Goal: Task Accomplishment & Management: Manage account settings

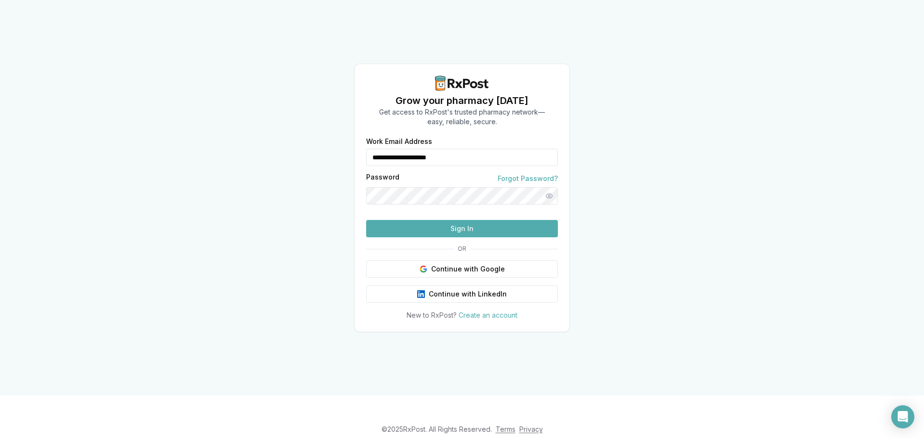
click at [542, 149] on input "**********" at bounding box center [462, 157] width 192 height 17
type input "**********"
click at [514, 237] on button "Sign In" at bounding box center [462, 228] width 192 height 17
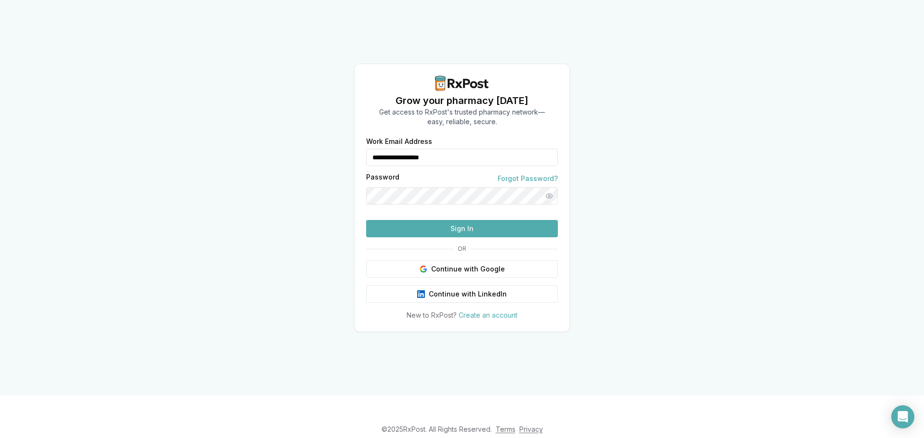
click at [513, 237] on button "Sign In" at bounding box center [462, 228] width 192 height 17
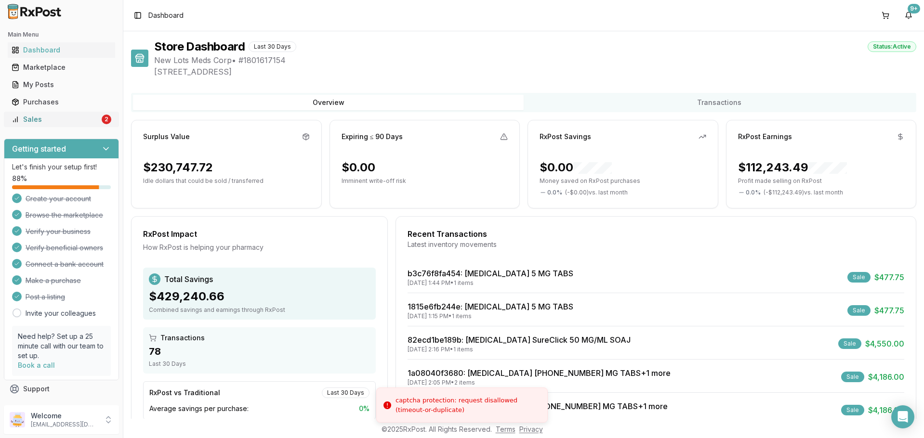
click at [64, 119] on div "Sales" at bounding box center [56, 120] width 88 height 10
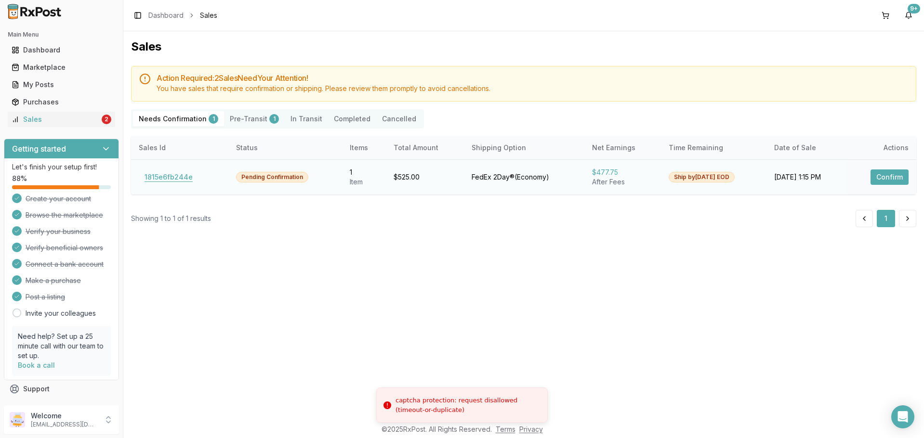
click at [154, 178] on button "1815e6fb244e" at bounding box center [169, 177] width 60 height 15
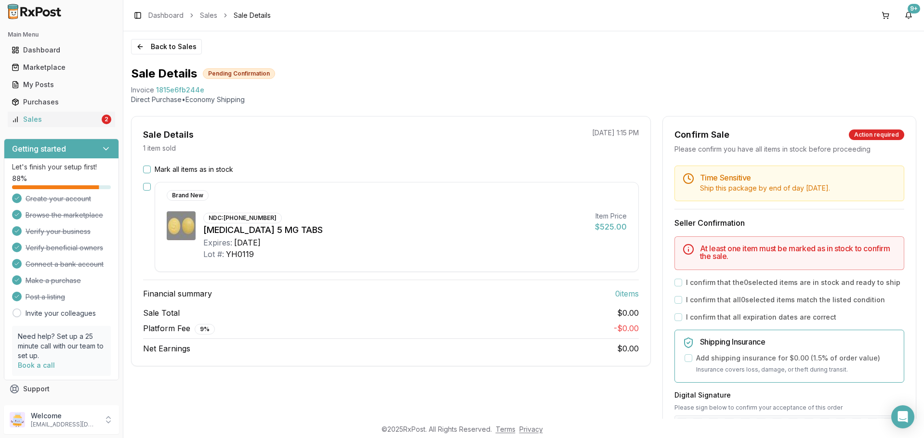
click at [149, 166] on button "Mark all items as in stock" at bounding box center [147, 170] width 8 height 8
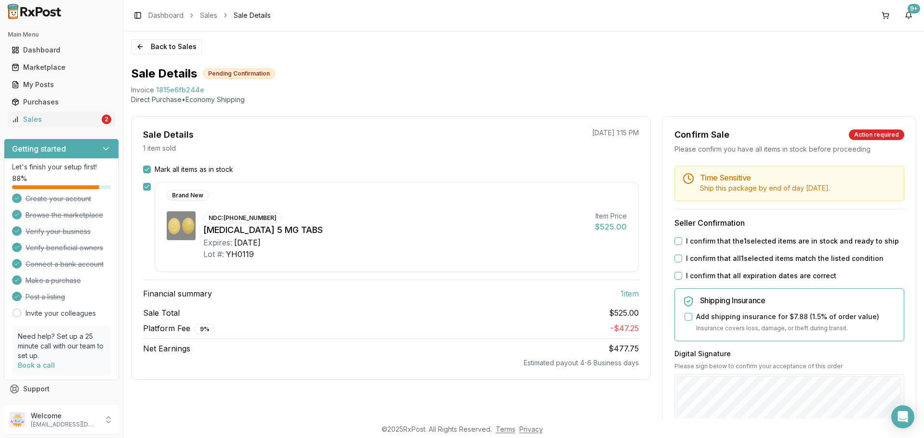
click at [682, 238] on div "I confirm that the 1 selected items are in stock and ready to ship" at bounding box center [789, 242] width 230 height 10
click at [675, 253] on div "Time Sensitive Ship this package by end of day Friday, October 17th . Seller Co…" at bounding box center [789, 369] width 253 height 407
click at [676, 236] on div "Time Sensitive Ship this package by end of day Friday, October 17th . Seller Co…" at bounding box center [789, 369] width 253 height 407
click at [676, 239] on button "I confirm that the 1 selected items are in stock and ready to ship" at bounding box center [678, 241] width 8 height 8
click at [674, 259] on button "I confirm that all 1 selected items match the listed condition" at bounding box center [678, 259] width 8 height 8
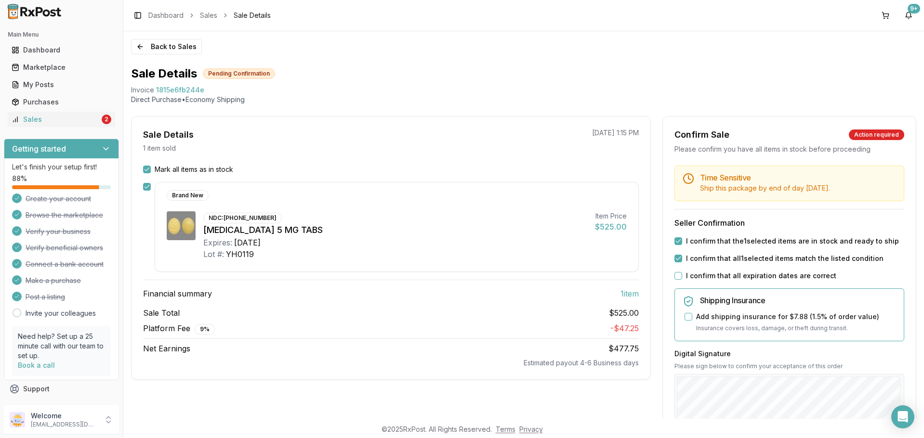
click at [676, 271] on div "I confirm that all expiration dates are correct" at bounding box center [789, 276] width 230 height 10
click at [674, 279] on button "I confirm that all expiration dates are correct" at bounding box center [678, 276] width 8 height 8
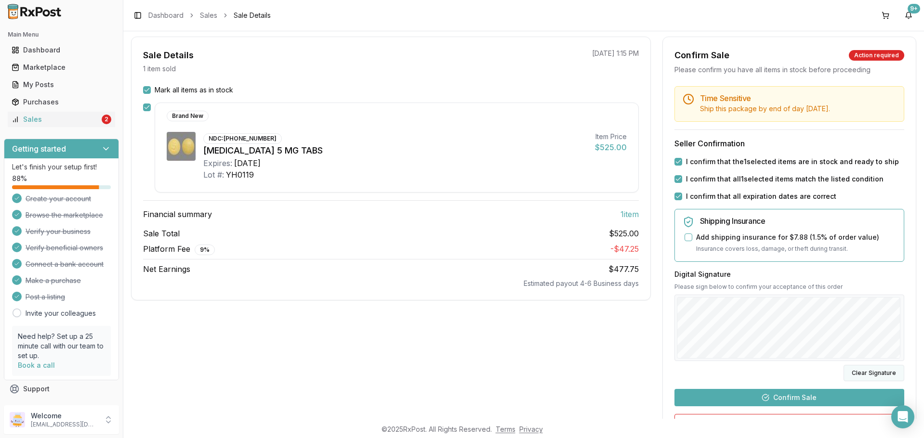
scroll to position [96, 0]
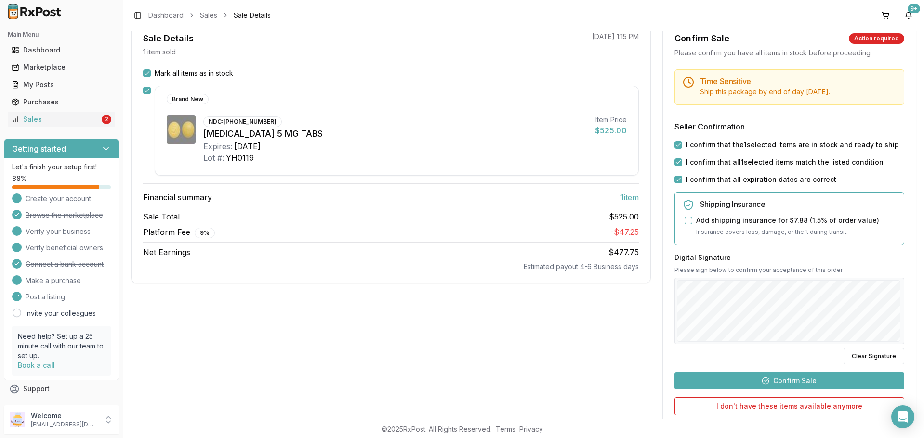
click at [789, 383] on button "Confirm Sale" at bounding box center [789, 380] width 230 height 17
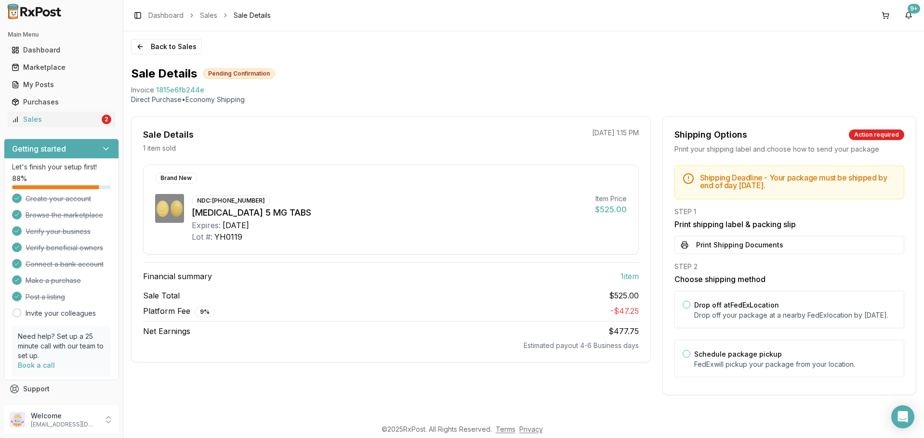
scroll to position [1, 0]
click at [739, 243] on button "Print Shipping Documents" at bounding box center [789, 245] width 230 height 18
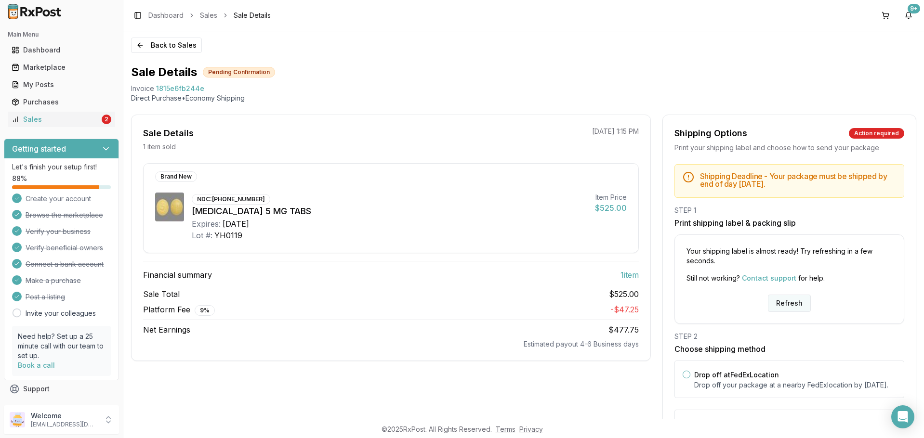
click at [782, 303] on button "Refresh" at bounding box center [789, 303] width 43 height 17
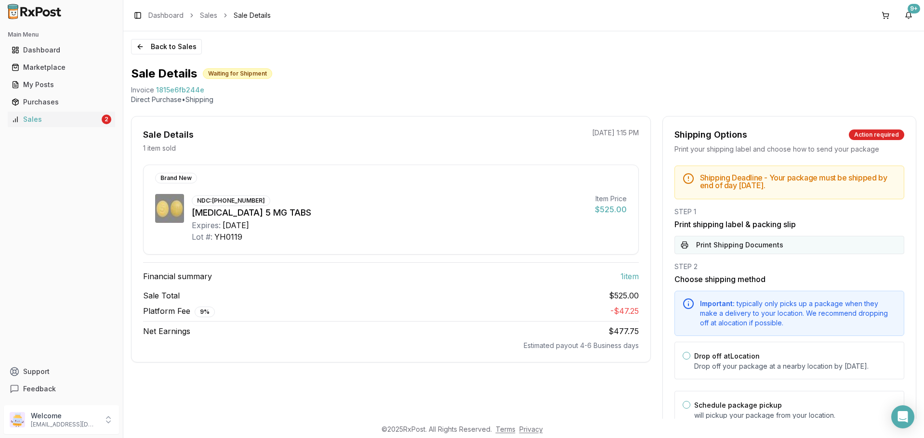
click at [779, 246] on button "Print Shipping Documents" at bounding box center [789, 245] width 230 height 18
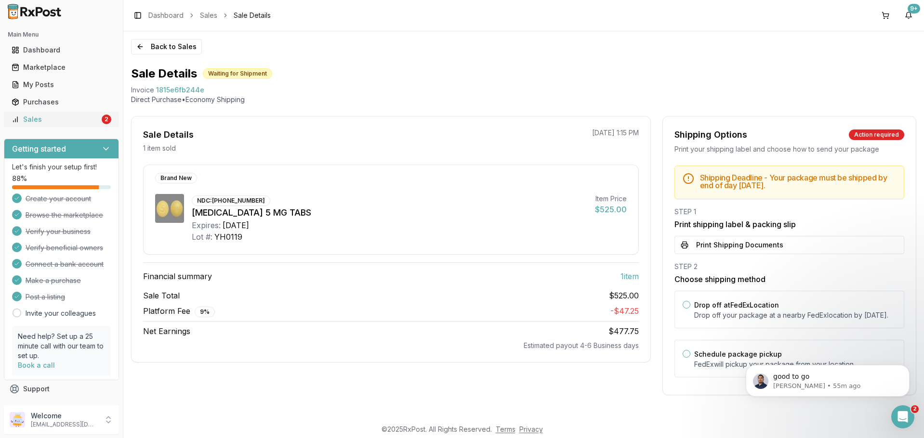
click at [36, 123] on div "Sales" at bounding box center [56, 120] width 88 height 10
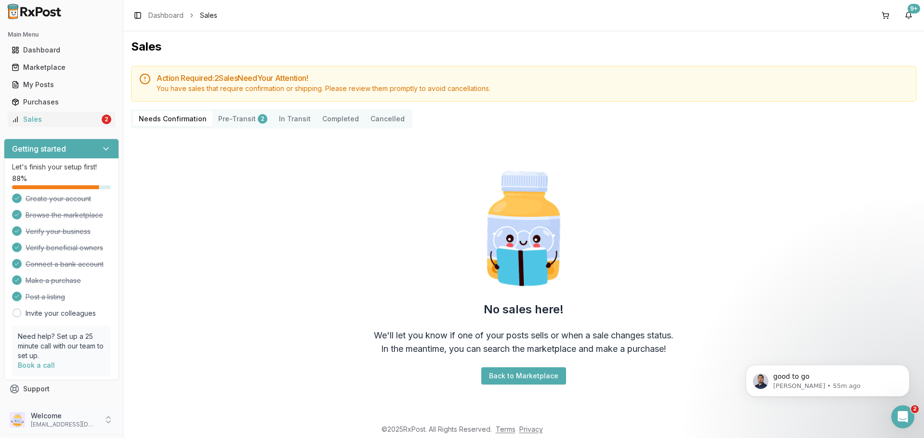
click at [99, 410] on div "Welcome ivoryrx12@gmail.com" at bounding box center [61, 420] width 115 height 29
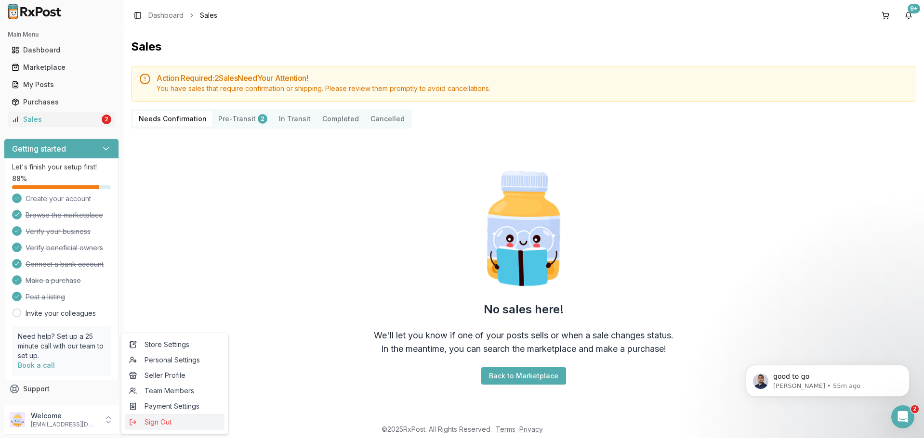
click at [150, 421] on span "Sign Out" at bounding box center [175, 423] width 92 height 10
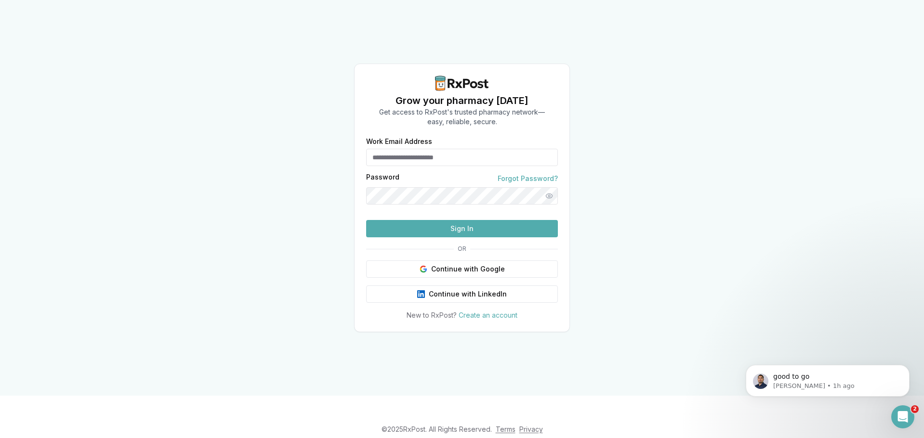
type input "**********"
click at [466, 237] on button "Sign In" at bounding box center [462, 228] width 192 height 17
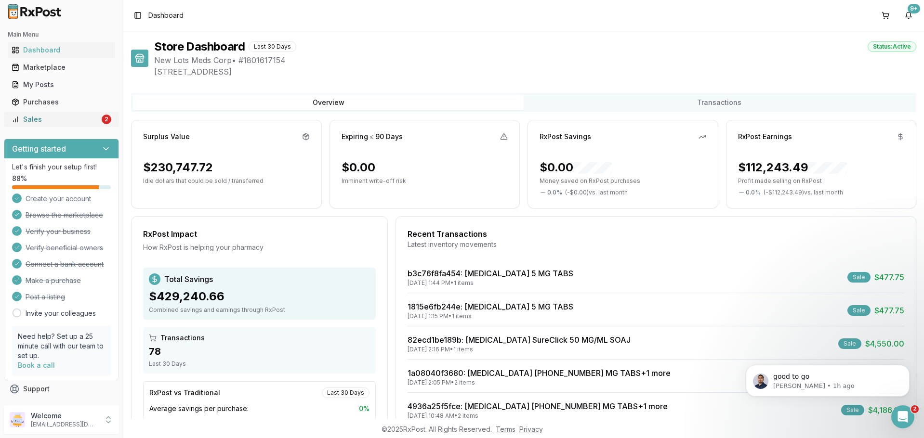
click at [66, 119] on div "Sales" at bounding box center [56, 120] width 88 height 10
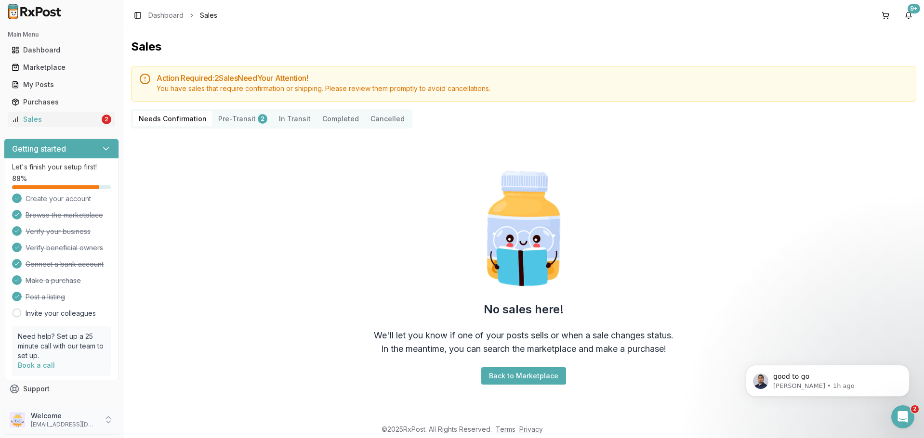
click at [57, 428] on p "ivoryrx12@gmail.com" at bounding box center [64, 425] width 67 height 8
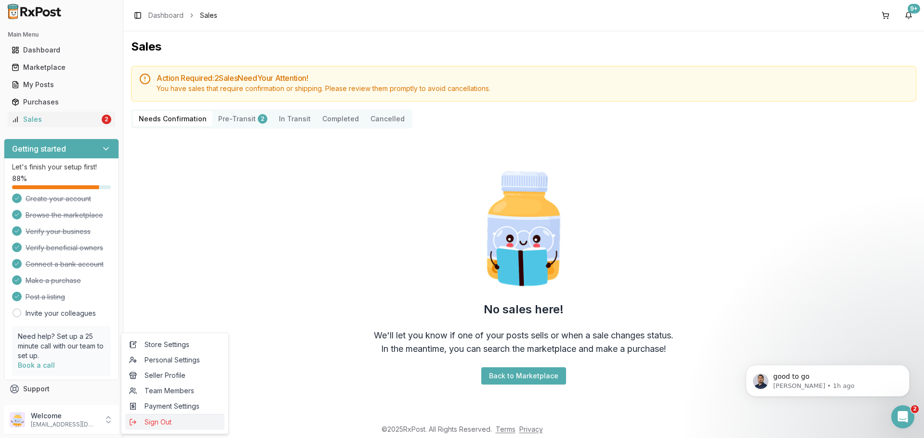
click at [155, 418] on span "Sign Out" at bounding box center [175, 423] width 92 height 10
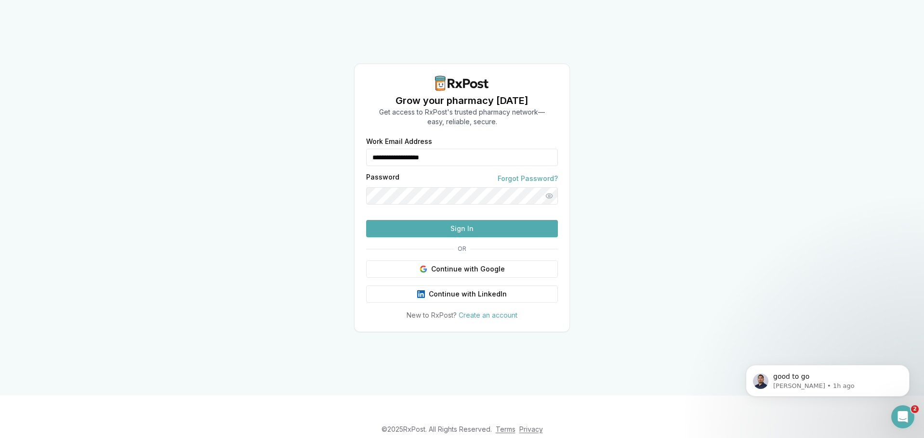
click at [463, 149] on input "**********" at bounding box center [462, 157] width 192 height 17
type input "**********"
click at [435, 237] on button "Sign In" at bounding box center [462, 228] width 192 height 17
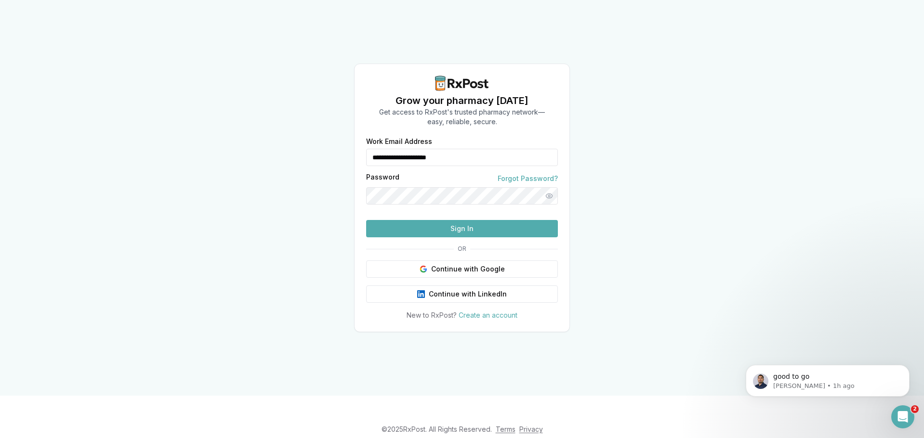
click at [534, 237] on button "Sign In" at bounding box center [462, 228] width 192 height 17
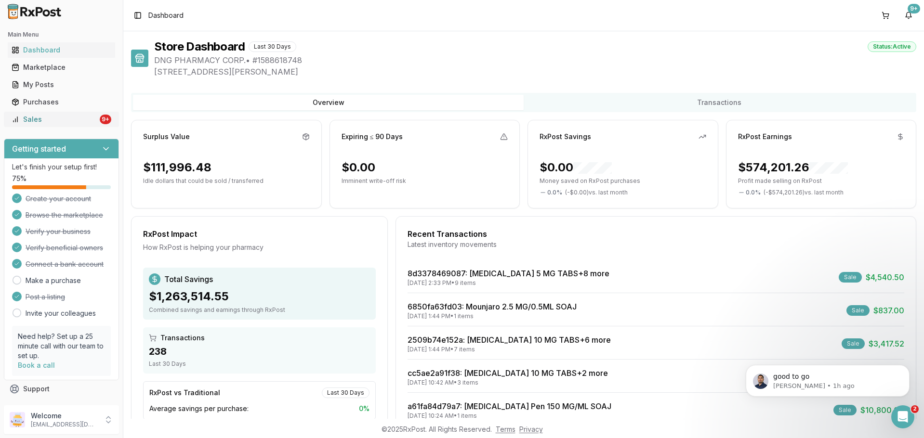
click at [78, 122] on div "Sales" at bounding box center [55, 120] width 86 height 10
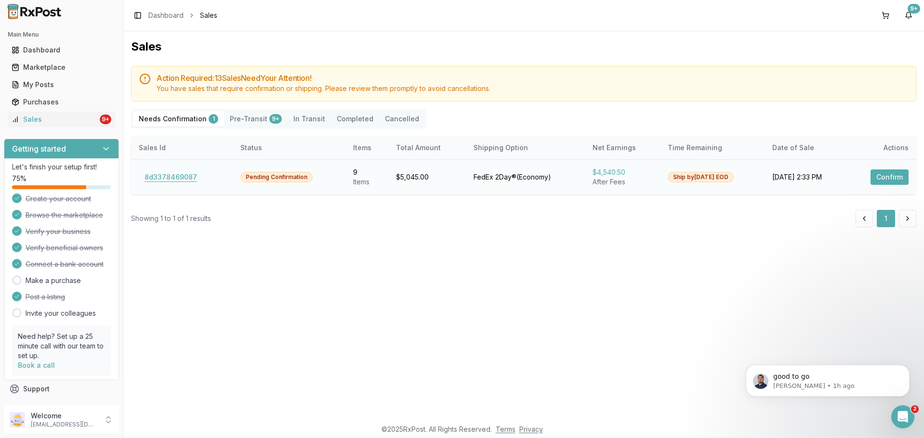
click at [188, 180] on button "8d3378469087" at bounding box center [171, 177] width 64 height 15
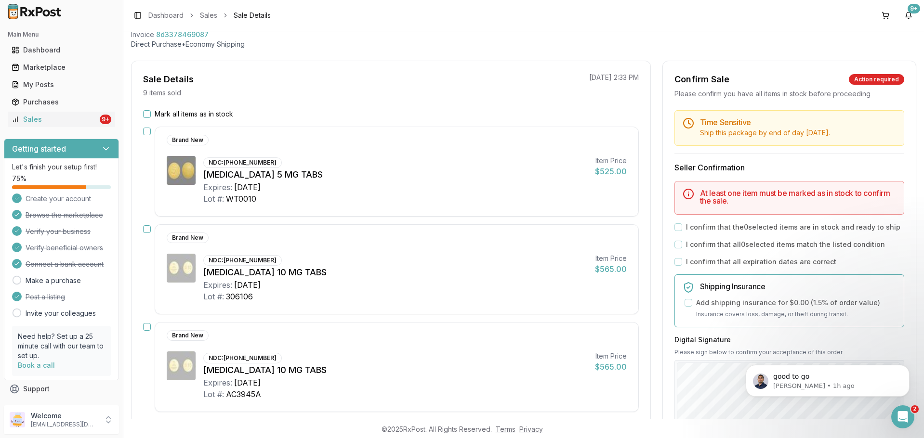
scroll to position [48, 0]
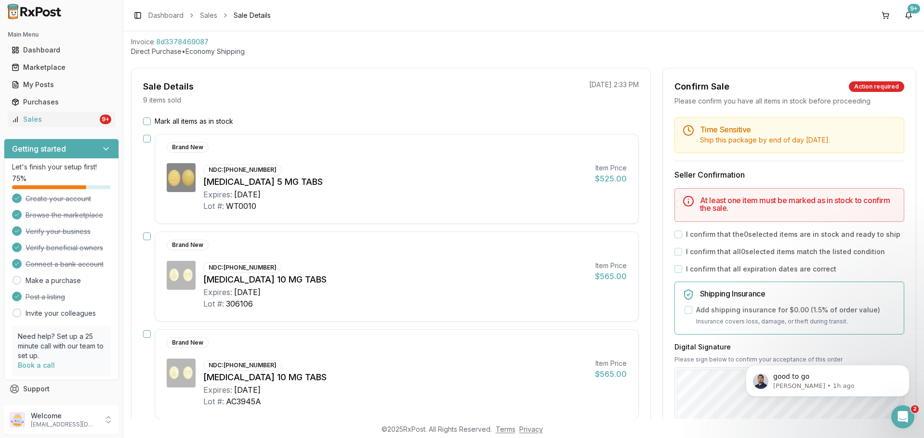
click at [145, 137] on button "button" at bounding box center [147, 139] width 8 height 8
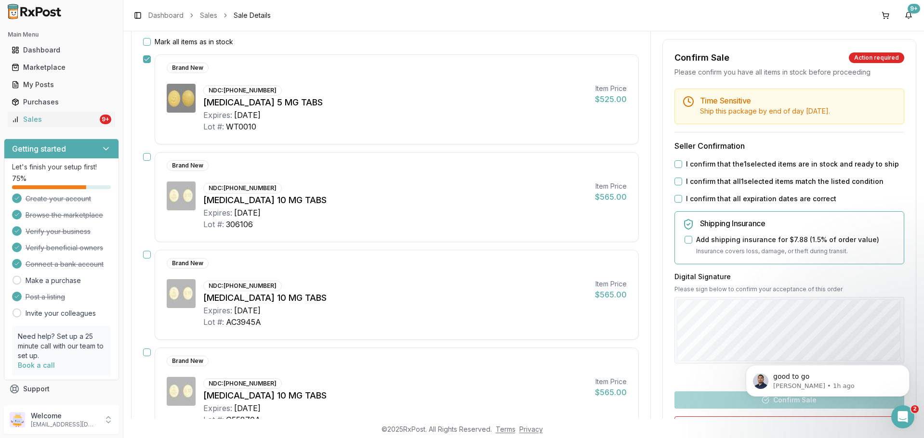
scroll to position [145, 0]
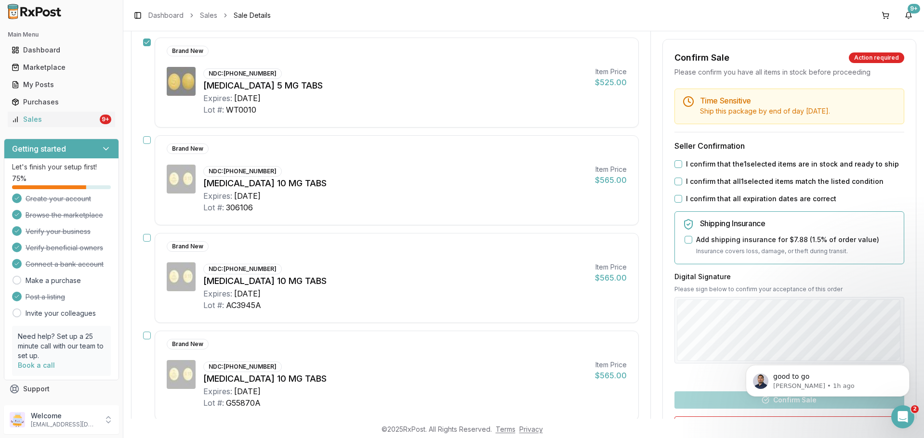
click at [148, 239] on button "button" at bounding box center [147, 238] width 8 height 8
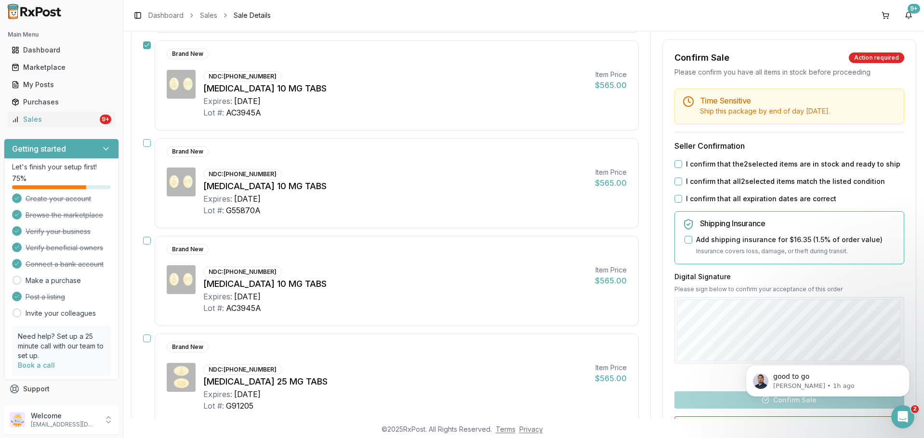
click at [148, 242] on button "button" at bounding box center [147, 241] width 8 height 8
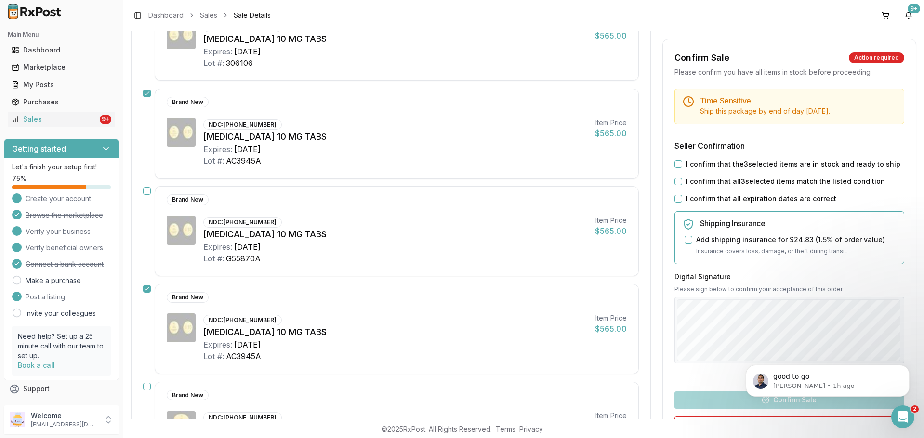
click at [147, 196] on div "Brand New NDC: 00597-0152-30 Jardiance 10 MG TABS Expires: 2027-11-30 Lot #: G5…" at bounding box center [391, 231] width 496 height 90
click at [147, 195] on button "button" at bounding box center [147, 191] width 8 height 8
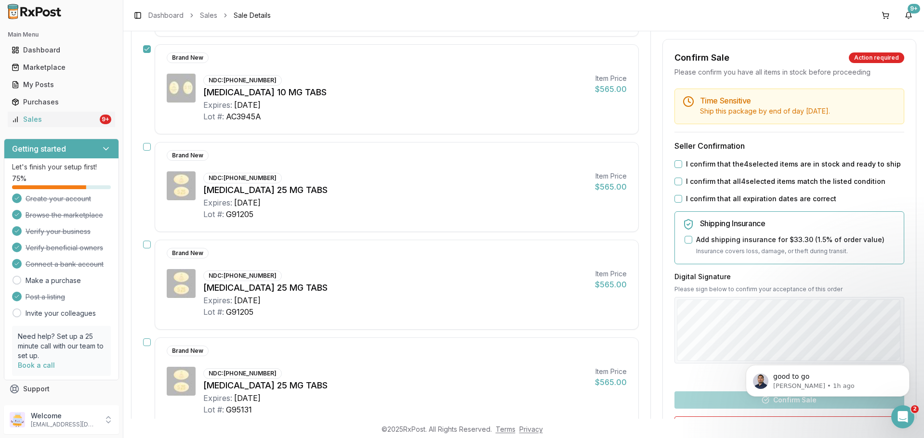
scroll to position [530, 0]
click at [146, 145] on button "button" at bounding box center [147, 146] width 8 height 8
click at [149, 241] on button "button" at bounding box center [147, 244] width 8 height 8
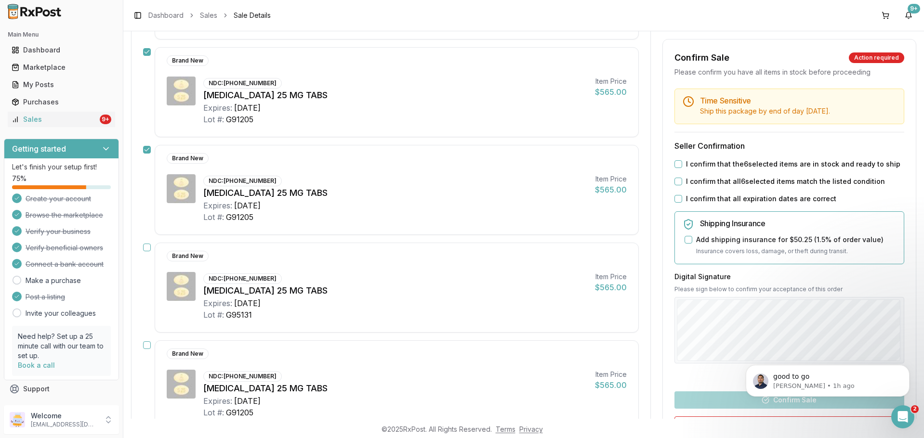
scroll to position [626, 0]
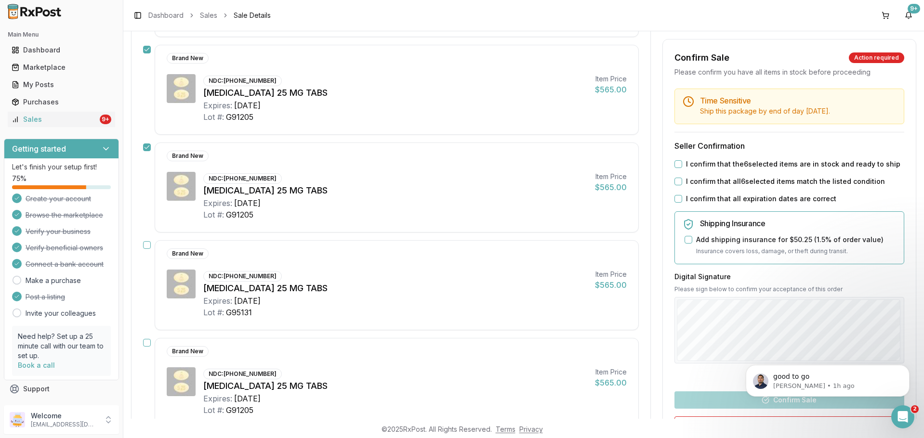
click at [149, 241] on div "Brand New NDC: 00597-0153-30 Jardiance 25 MG TABS Expires: 2028-02-29 Lot #: G9…" at bounding box center [391, 285] width 496 height 90
click at [150, 244] on button "button" at bounding box center [147, 245] width 8 height 8
click at [145, 341] on button "button" at bounding box center [147, 343] width 8 height 8
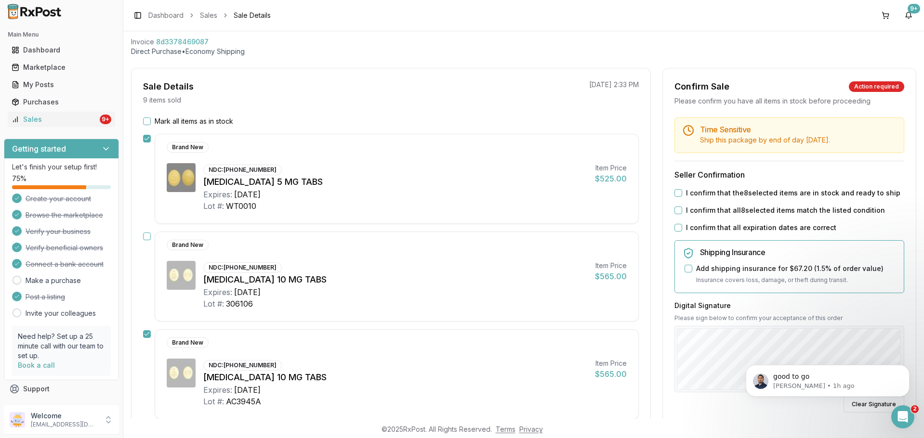
scroll to position [0, 0]
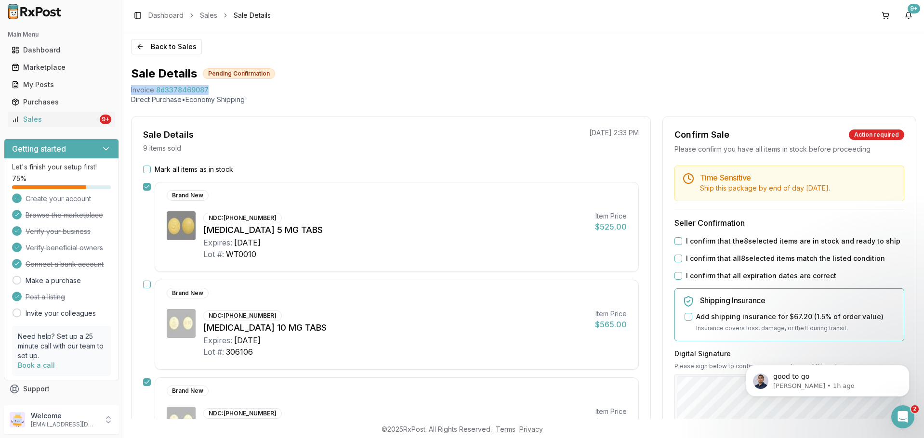
drag, startPoint x: 130, startPoint y: 92, endPoint x: 207, endPoint y: 93, distance: 76.6
click at [207, 93] on div "Back to Sales Sale Details Pending Confirmation Invoice 8d3378469087 Direct Pur…" at bounding box center [523, 225] width 801 height 388
copy div "Invoice 8d3378469087"
click at [901, 414] on icon "Open Intercom Messenger" at bounding box center [902, 416] width 16 height 16
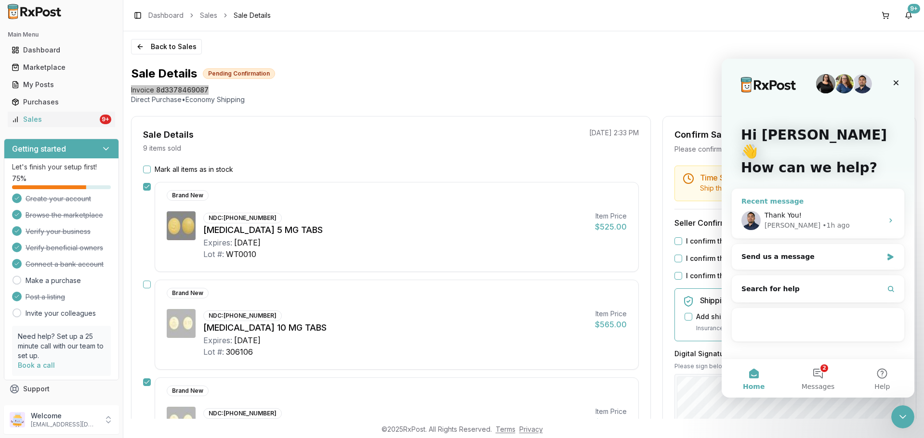
click at [791, 203] on div "Thank You! Manuel • 1h ago" at bounding box center [818, 221] width 172 height 36
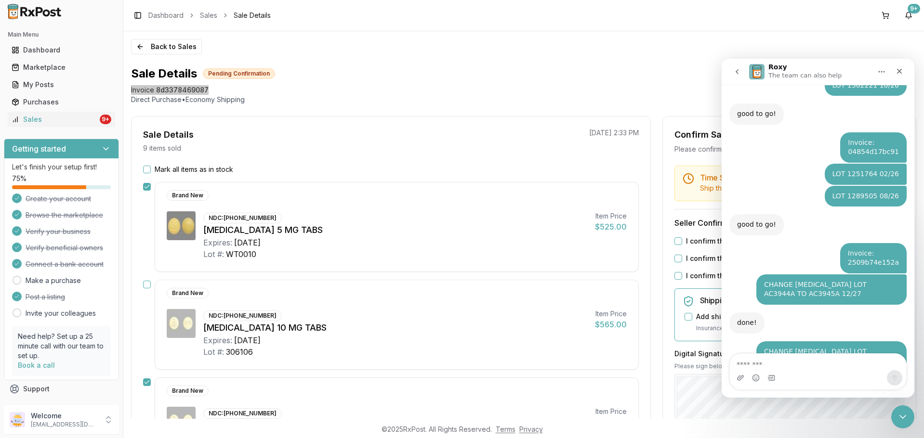
click at [788, 358] on textarea "Message…" at bounding box center [818, 362] width 176 height 16
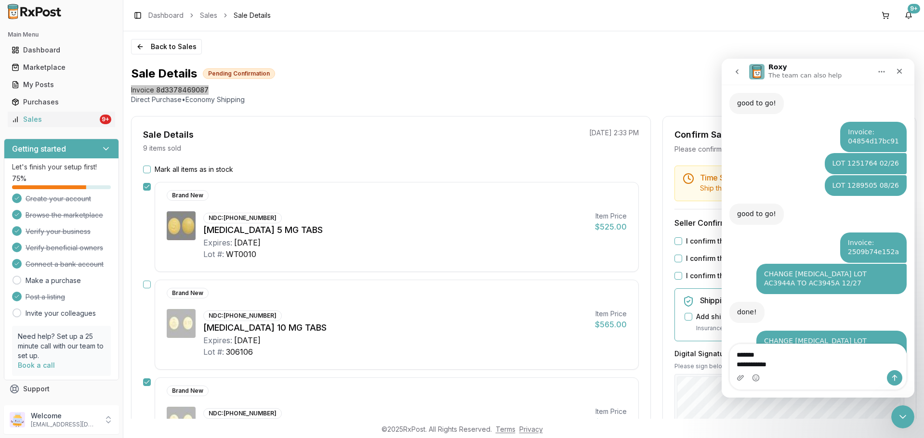
scroll to position [1642, 0]
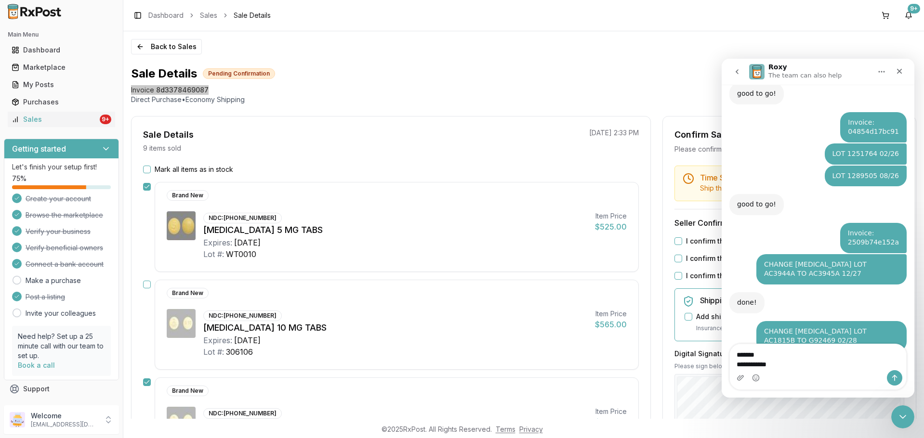
click at [761, 353] on textarea "**********" at bounding box center [818, 357] width 176 height 26
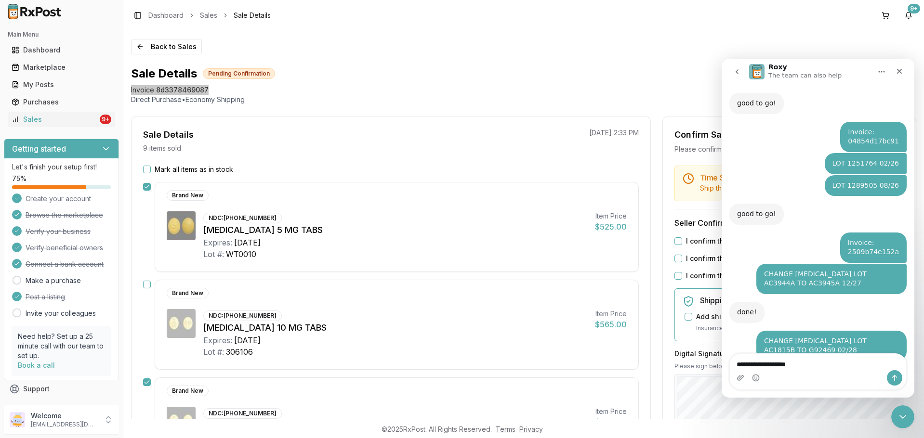
type textarea "**********"
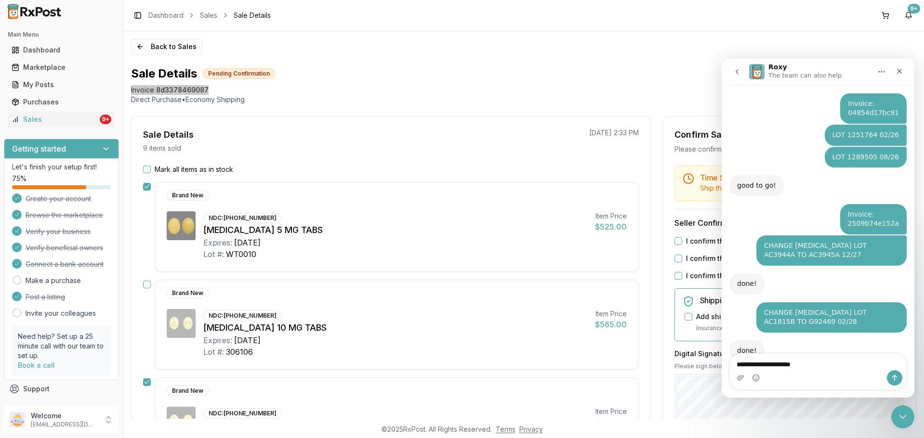
scroll to position [48, 0]
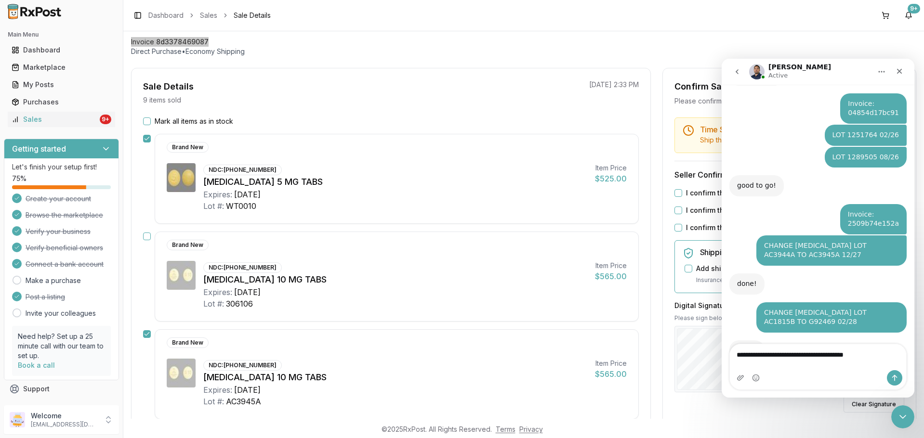
type textarea "**********"
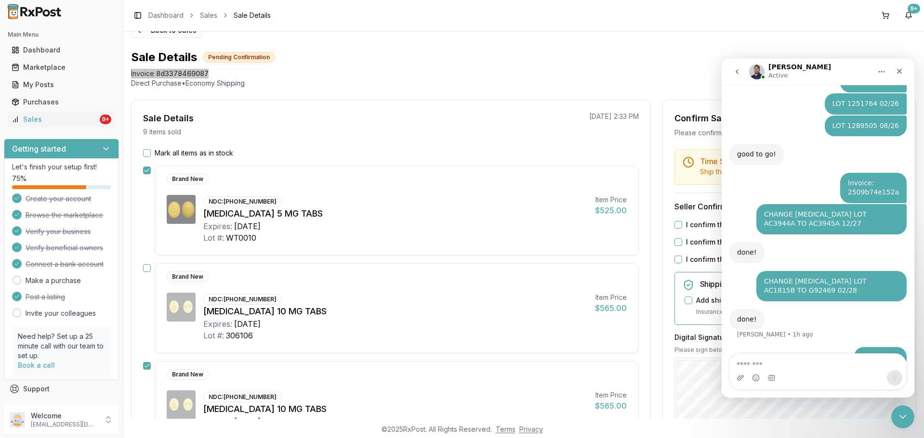
scroll to position [0, 0]
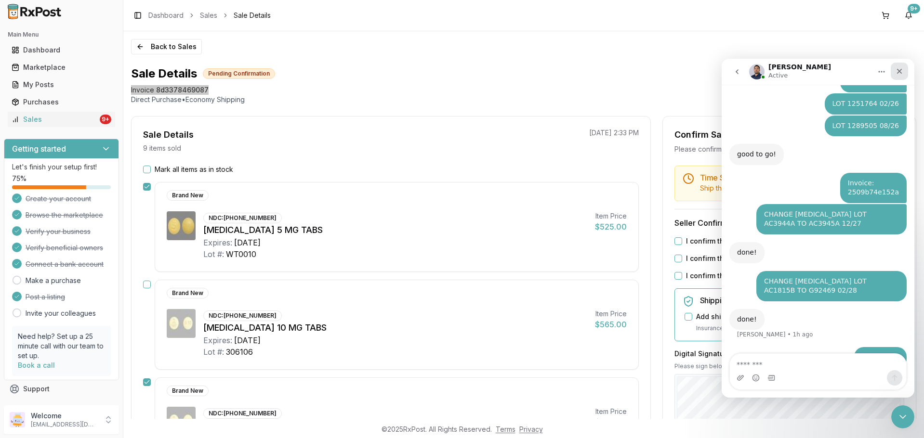
click at [899, 68] on icon "Close" at bounding box center [900, 71] width 8 height 8
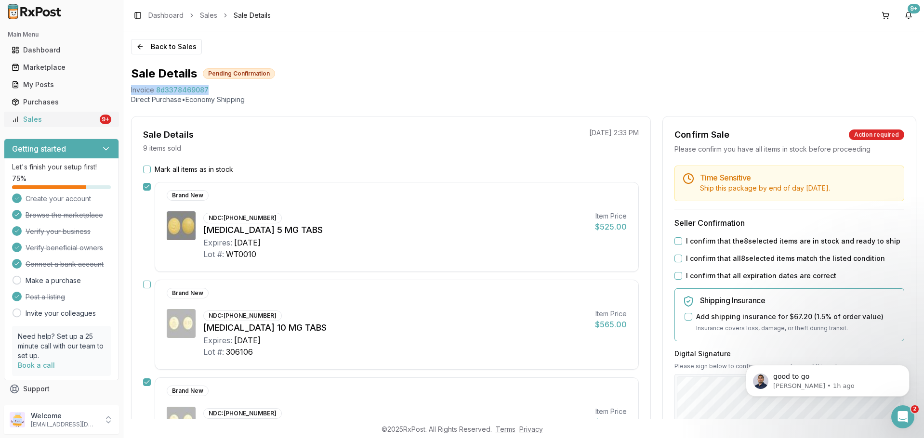
scroll to position [1692, 0]
click at [61, 115] on div "Sales" at bounding box center [55, 120] width 86 height 10
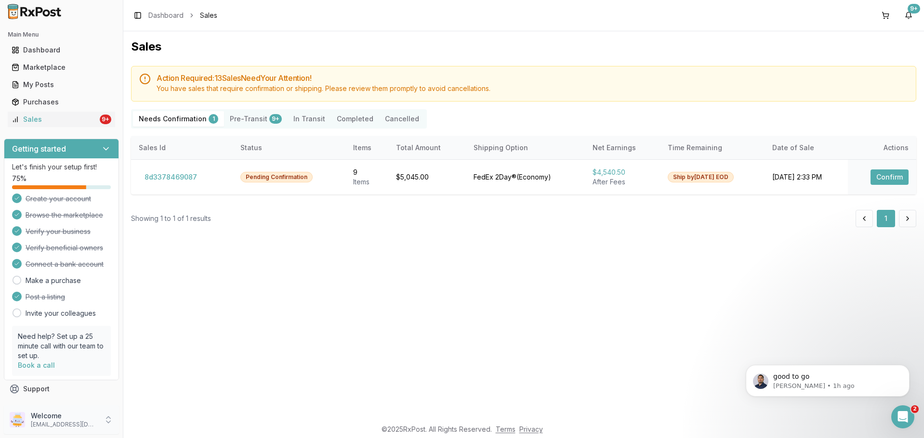
click at [64, 422] on p "[EMAIL_ADDRESS][DOMAIN_NAME]" at bounding box center [64, 425] width 67 height 8
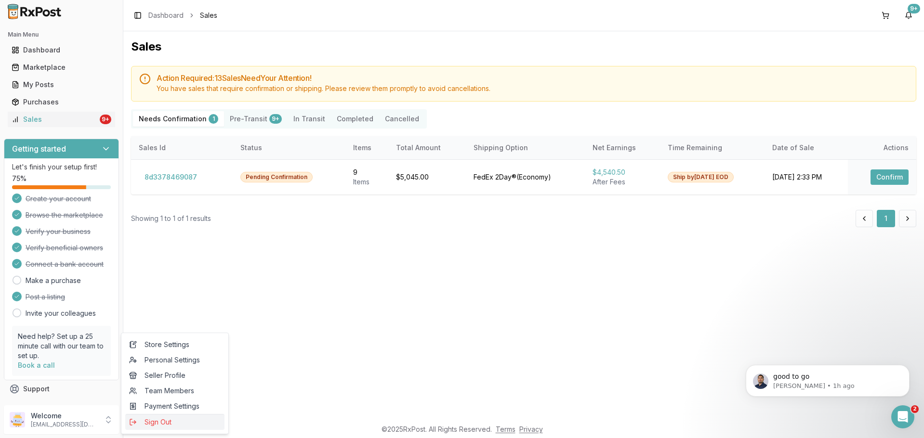
click at [137, 420] on span "Sign Out" at bounding box center [175, 423] width 92 height 10
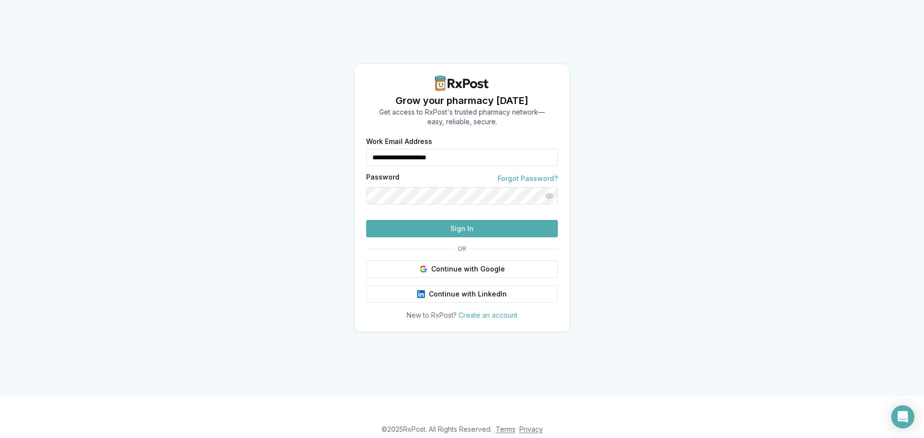
click at [521, 149] on input "**********" at bounding box center [462, 157] width 192 height 17
type input "**********"
click at [462, 237] on button "Sign In" at bounding box center [462, 228] width 192 height 17
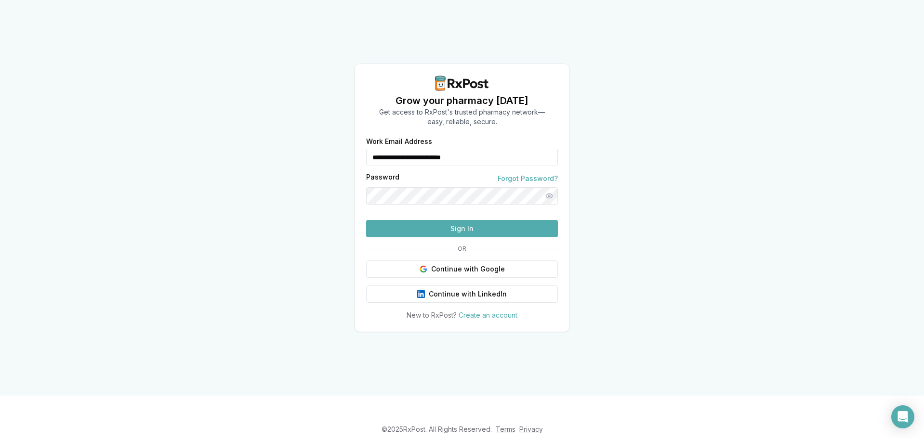
click at [479, 237] on button "Sign In" at bounding box center [462, 228] width 192 height 17
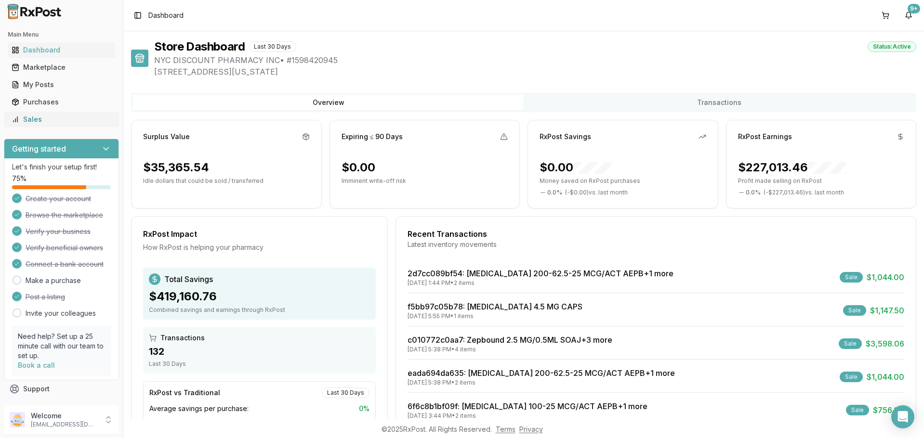
click at [39, 118] on div "Sales" at bounding box center [62, 120] width 100 height 10
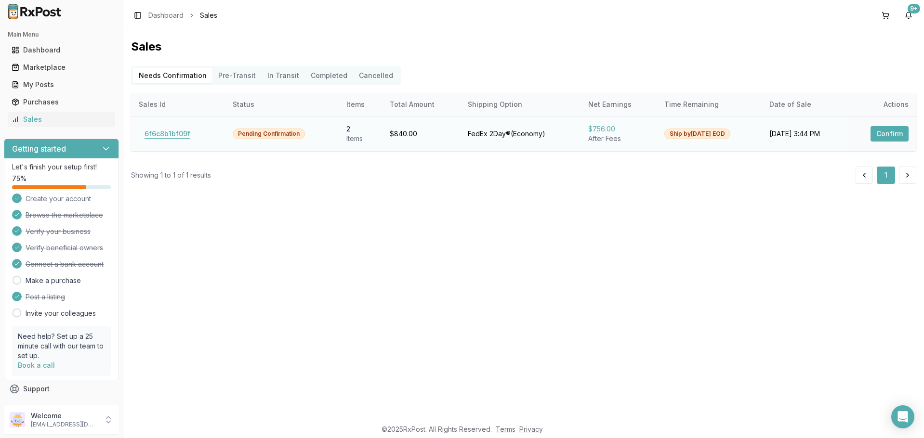
click at [170, 133] on button "6f6c8b1bf09f" at bounding box center [167, 133] width 57 height 15
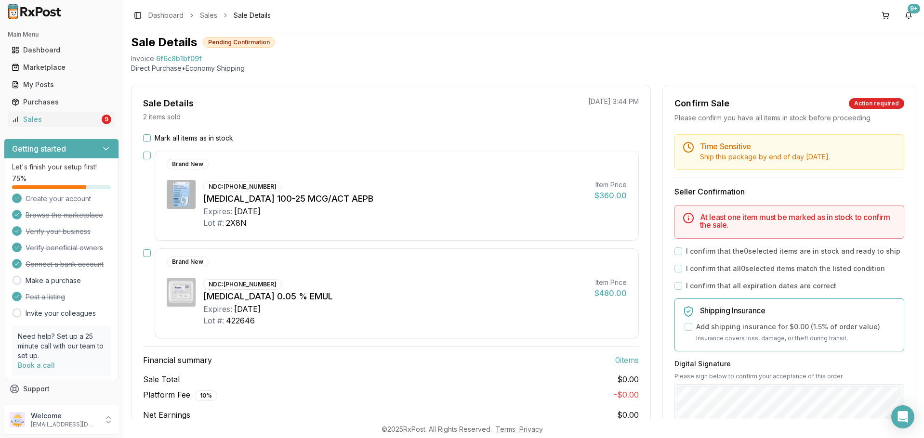
scroll to position [48, 0]
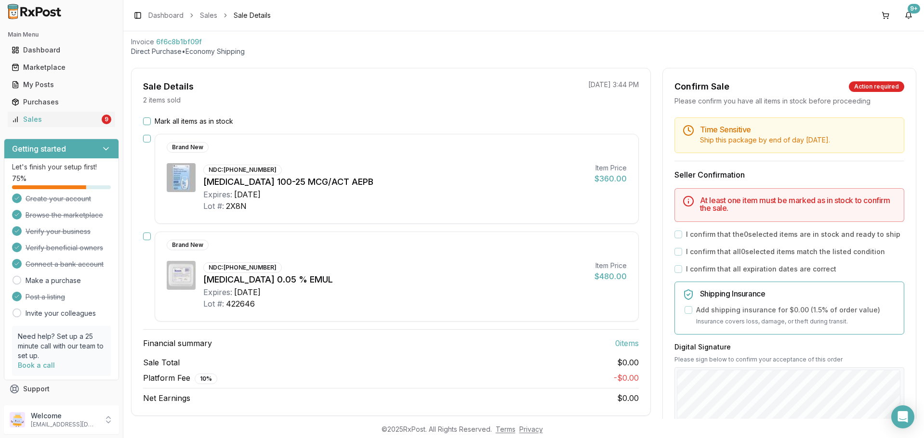
click at [146, 231] on div "Mark all items as in stock Brand New NDC: [PHONE_NUMBER] [MEDICAL_DATA] 100-25 …" at bounding box center [391, 261] width 519 height 288
click at [147, 238] on button "button" at bounding box center [147, 237] width 8 height 8
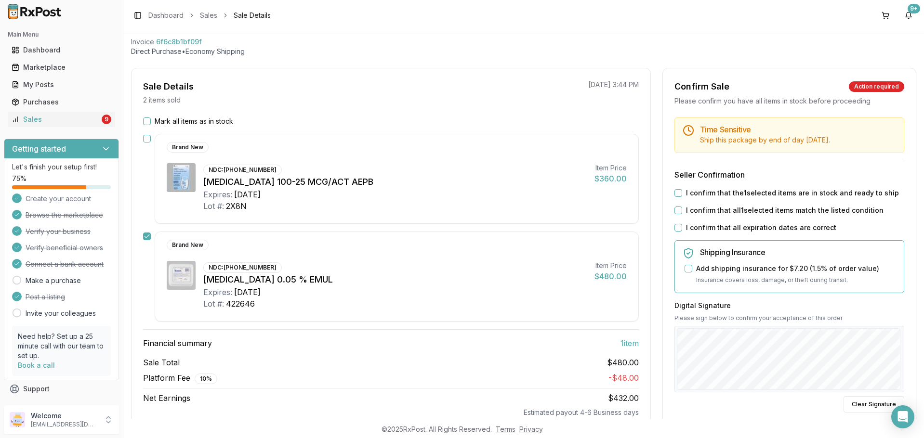
click at [674, 195] on button "I confirm that the 1 selected items are in stock and ready to ship" at bounding box center [678, 193] width 8 height 8
click at [676, 208] on button "I confirm that all 1 selected items match the listed condition" at bounding box center [678, 211] width 8 height 8
click at [674, 222] on div "Time Sensitive Ship this package by end of day [DATE] . Seller Confirmation I c…" at bounding box center [789, 321] width 253 height 407
click at [675, 225] on button "I confirm that all expiration dates are correct" at bounding box center [678, 228] width 8 height 8
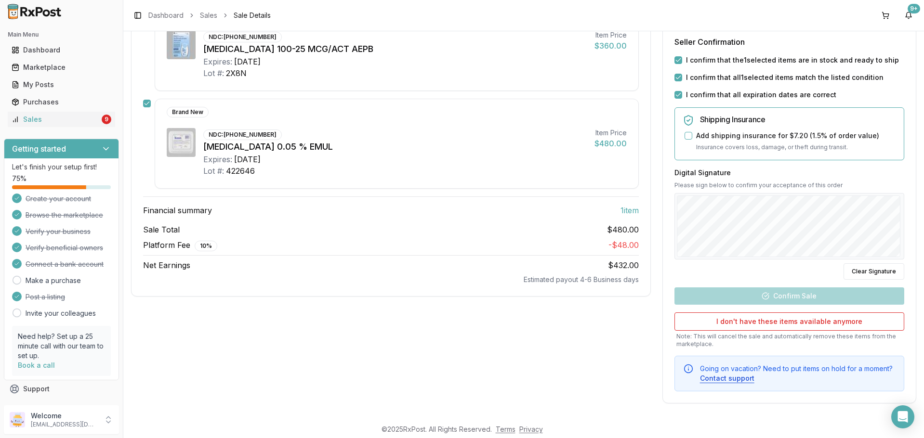
click at [870, 194] on div at bounding box center [789, 226] width 230 height 66
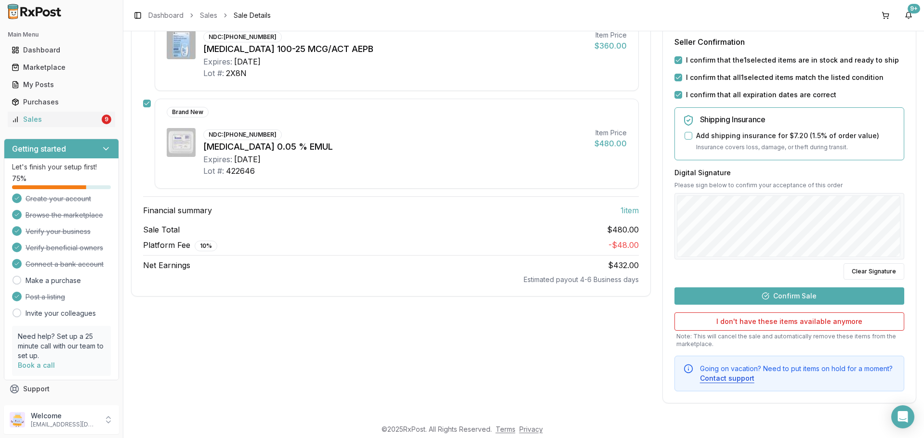
click at [815, 292] on button "Confirm Sale" at bounding box center [789, 296] width 230 height 17
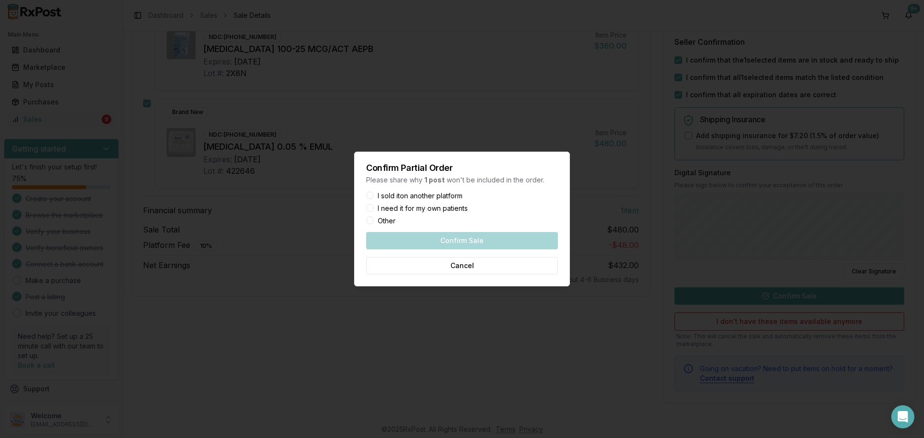
click at [388, 221] on label "Other" at bounding box center [387, 221] width 18 height 7
click at [374, 221] on button "Other" at bounding box center [370, 221] width 8 height 8
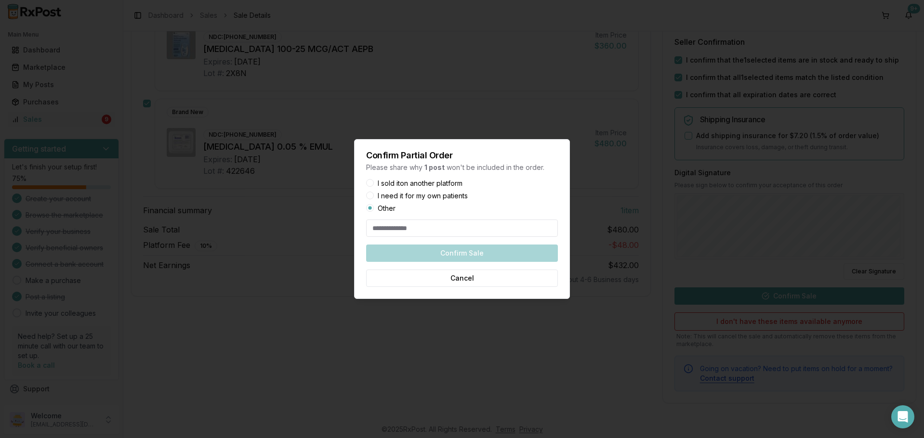
click at [387, 186] on label "I sold it on another platform" at bounding box center [420, 183] width 85 height 7
click at [374, 186] on button "I sold it on another platform" at bounding box center [370, 183] width 8 height 8
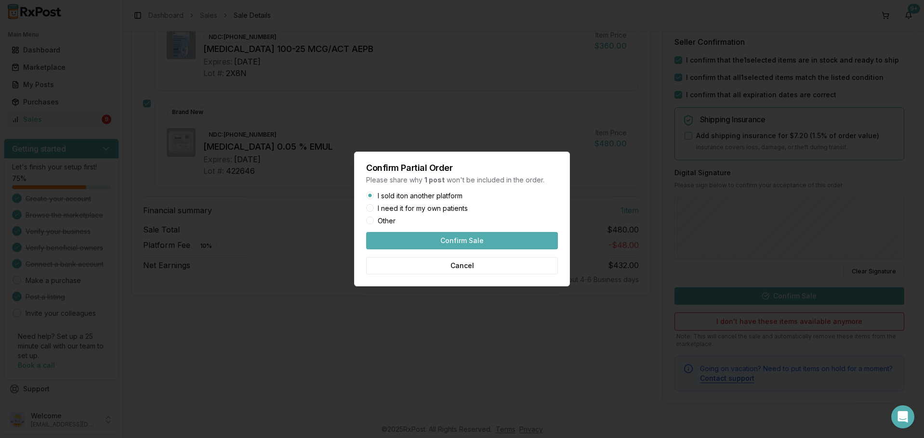
click at [445, 240] on button "Confirm Sale" at bounding box center [462, 240] width 192 height 17
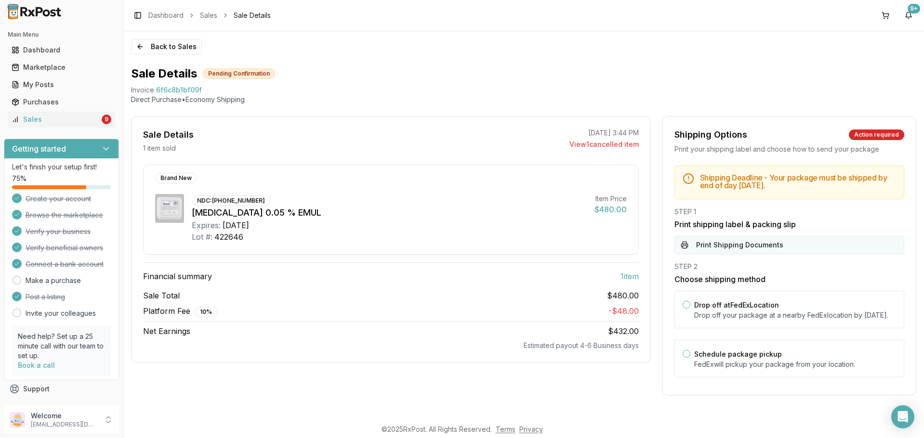
click at [781, 240] on button "Print Shipping Documents" at bounding box center [789, 245] width 230 height 18
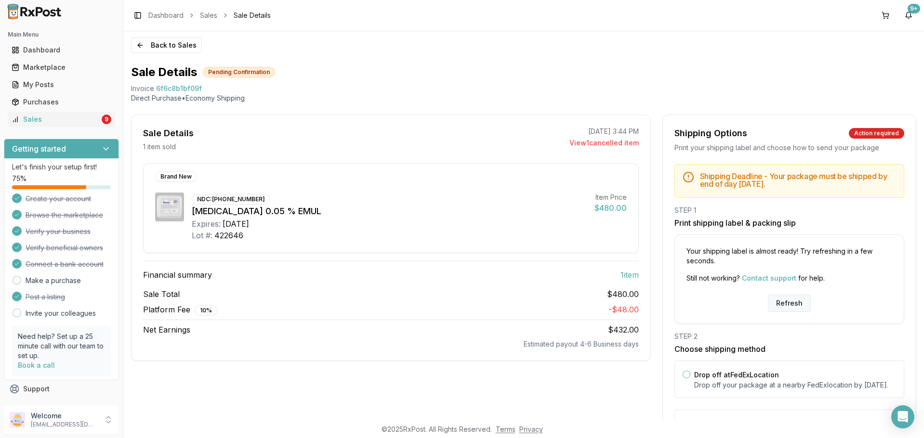
click at [787, 305] on button "Refresh" at bounding box center [789, 303] width 43 height 17
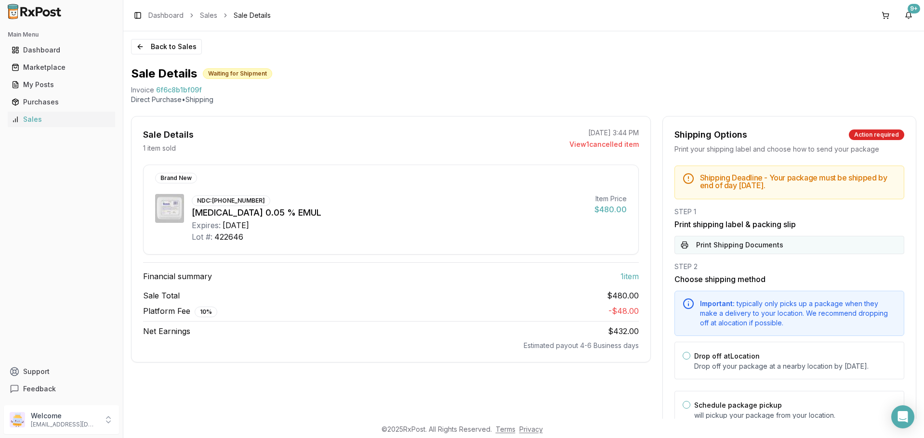
click at [752, 247] on button "Print Shipping Documents" at bounding box center [789, 245] width 230 height 18
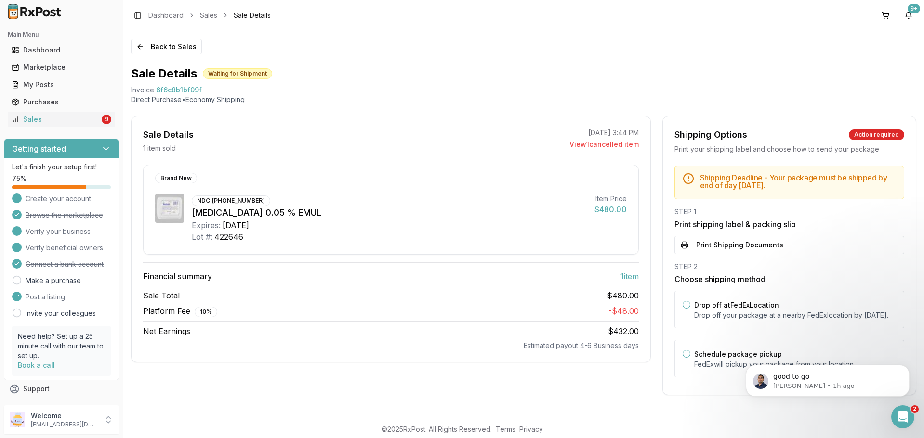
click at [47, 110] on ul "Dashboard Marketplace My Posts Purchases Sales 9" at bounding box center [61, 84] width 115 height 85
click at [53, 124] on div "Sales" at bounding box center [56, 120] width 88 height 10
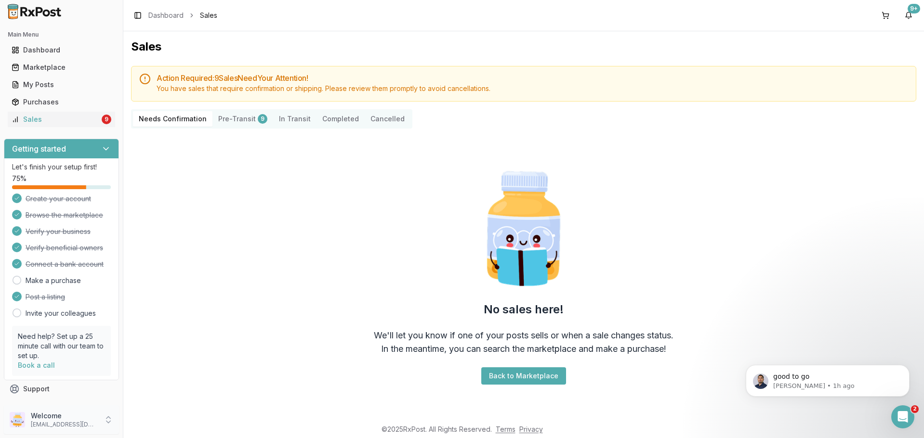
click at [45, 413] on p "Welcome" at bounding box center [64, 416] width 67 height 10
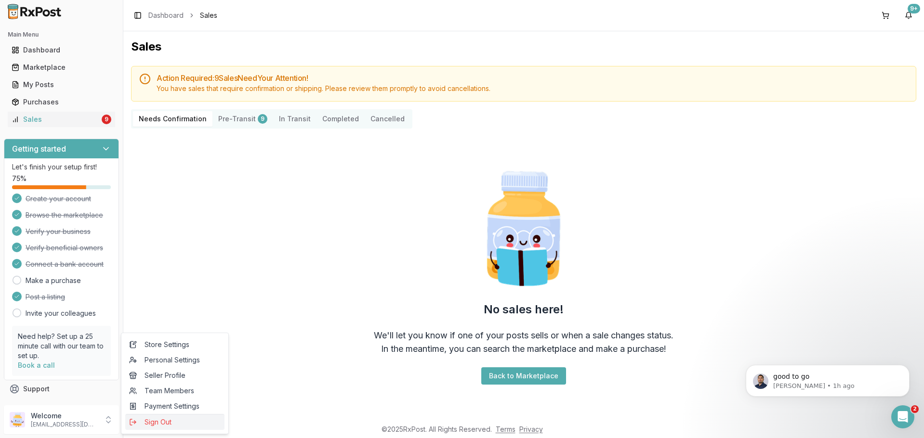
click at [160, 421] on span "Sign Out" at bounding box center [175, 423] width 92 height 10
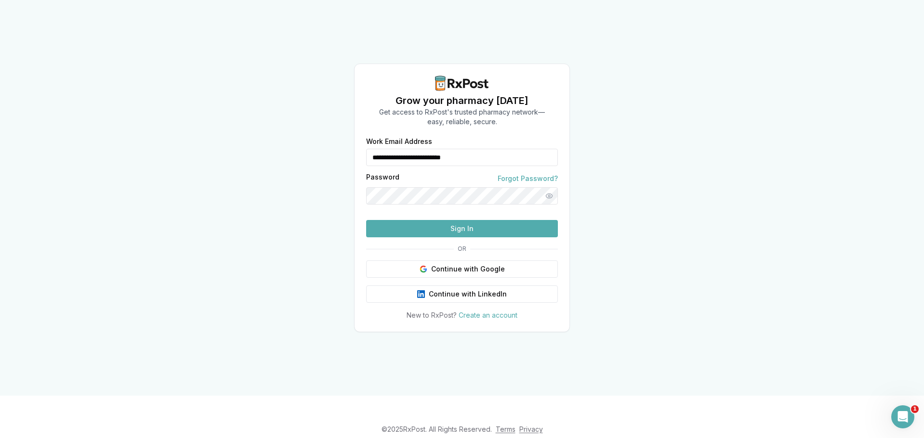
click at [447, 149] on input "**********" at bounding box center [462, 157] width 192 height 17
type input "**********"
click at [446, 237] on button "Sign In" at bounding box center [462, 228] width 192 height 17
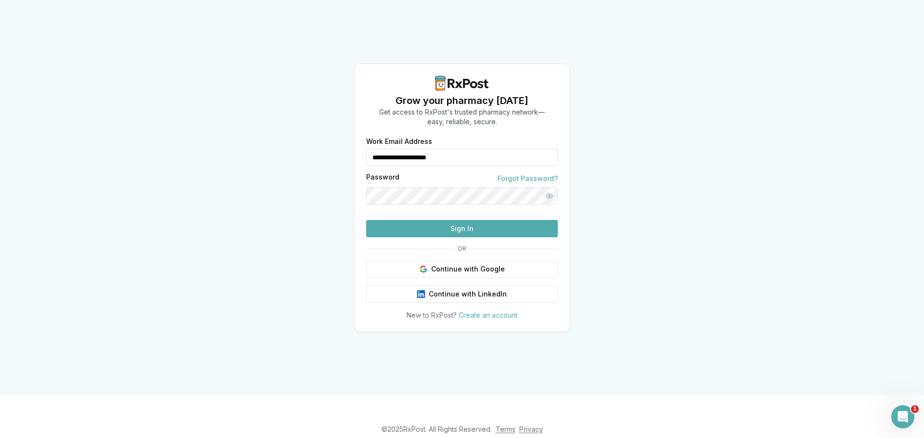
click at [479, 237] on button "Sign In" at bounding box center [462, 228] width 192 height 17
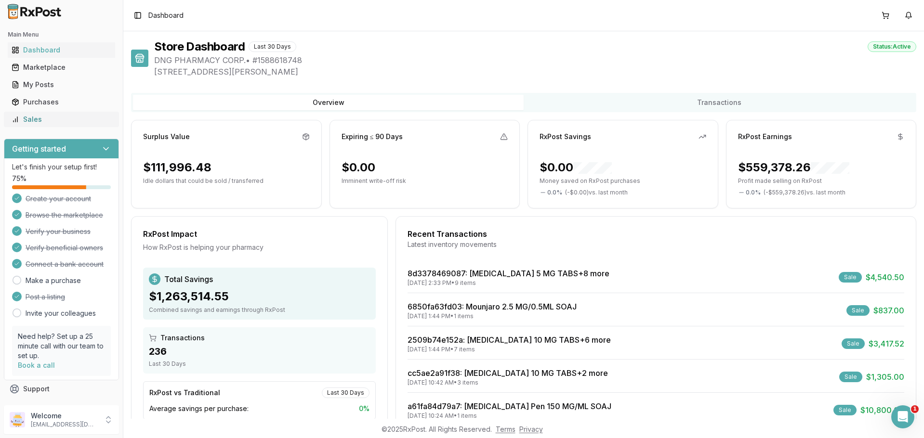
click at [66, 122] on div "Sales" at bounding box center [62, 120] width 100 height 10
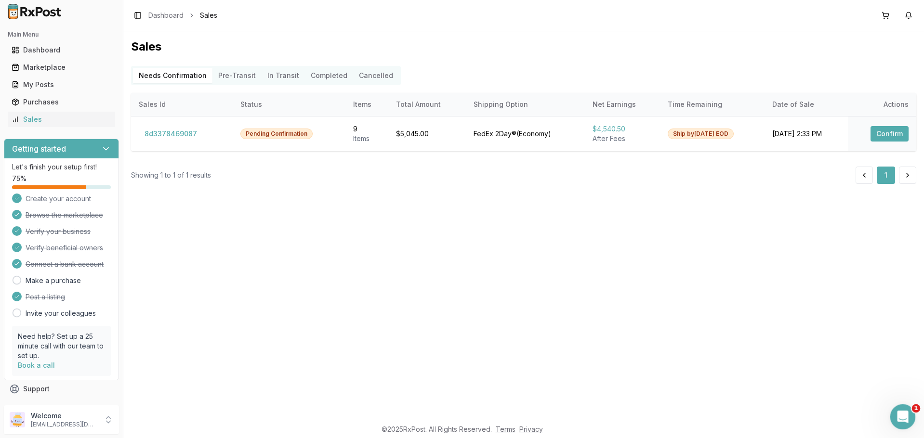
click at [897, 411] on icon "Open Intercom Messenger" at bounding box center [902, 416] width 16 height 16
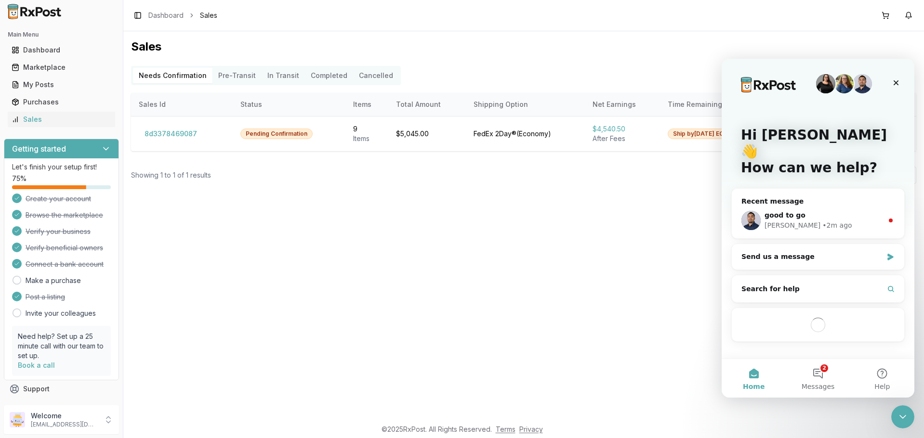
click at [812, 203] on div "good to go [PERSON_NAME] • 2m ago" at bounding box center [818, 221] width 172 height 36
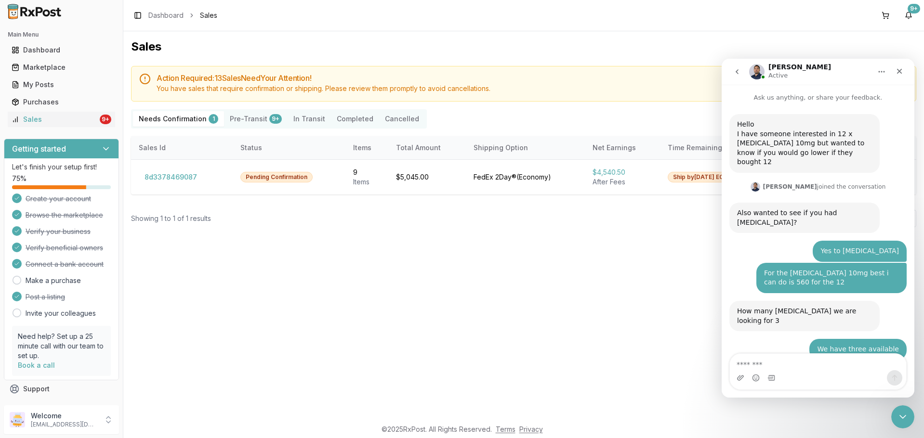
scroll to position [29, 0]
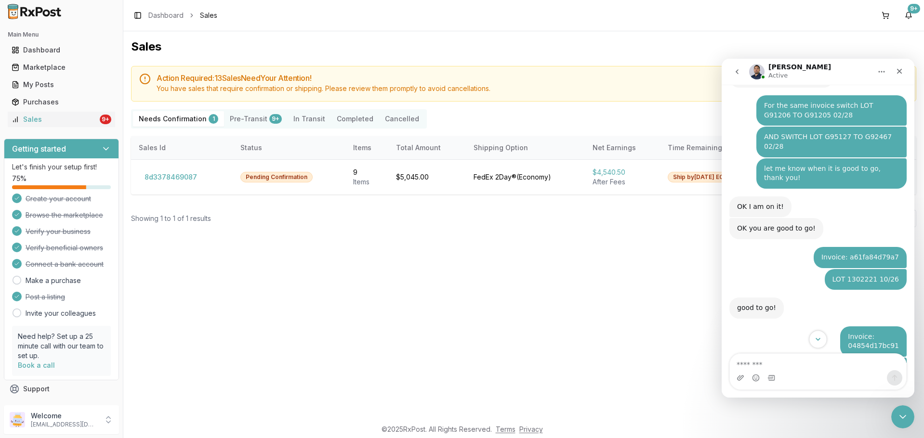
click at [818, 337] on icon "Scroll to bottom" at bounding box center [818, 339] width 9 height 9
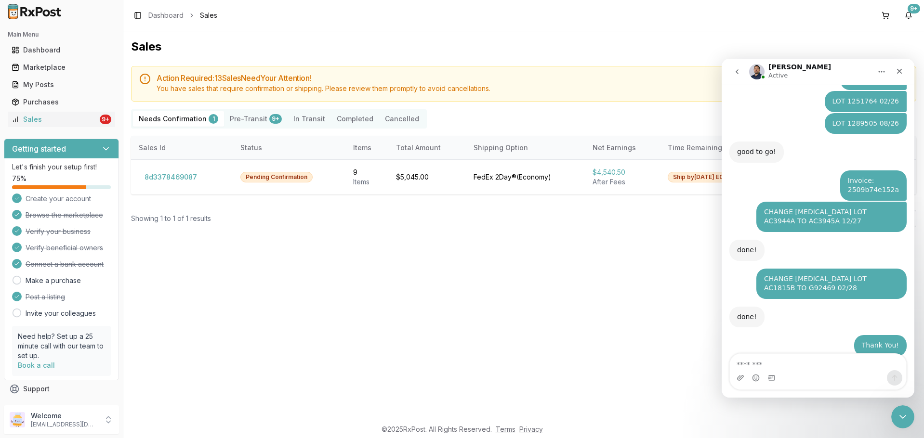
scroll to position [1721, 0]
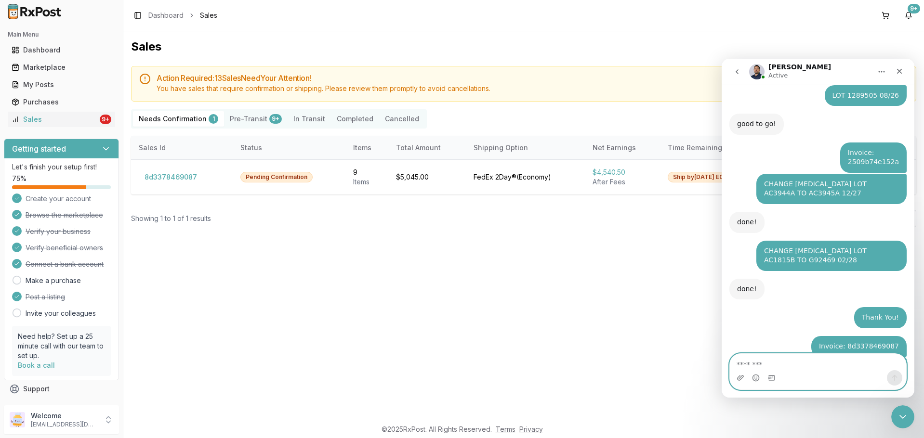
click at [815, 361] on textarea "Message…" at bounding box center [818, 362] width 176 height 16
type textarea "*"
click at [154, 176] on button "8d3378469087" at bounding box center [171, 177] width 64 height 15
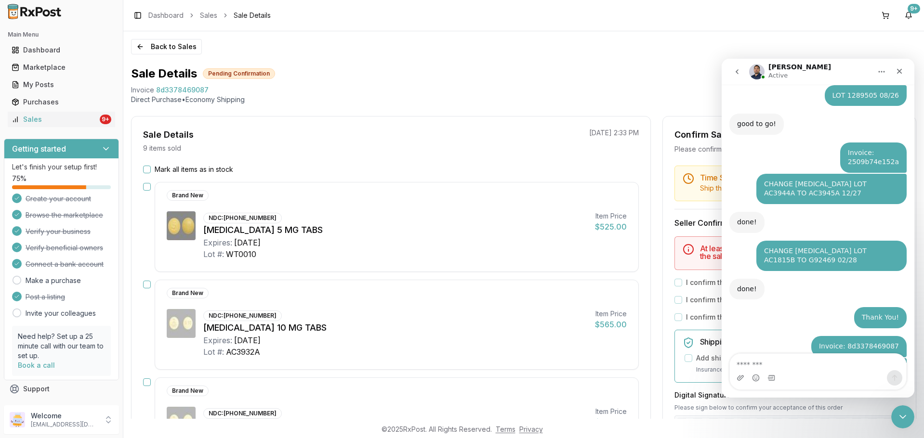
click at [147, 169] on button "Mark all items as in stock" at bounding box center [147, 170] width 8 height 8
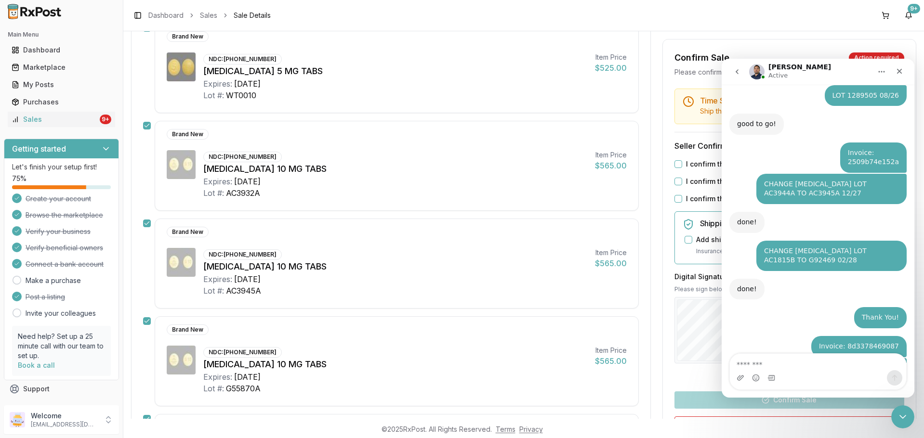
scroll to position [193, 0]
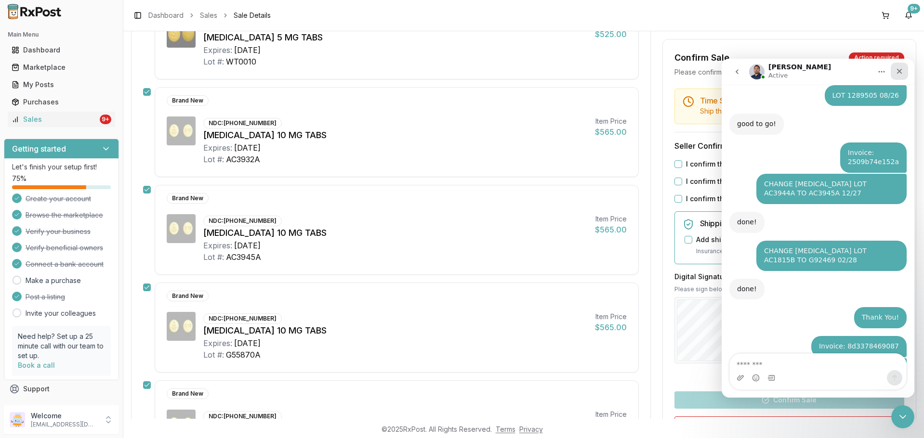
click at [900, 77] on div "Close" at bounding box center [899, 71] width 17 height 17
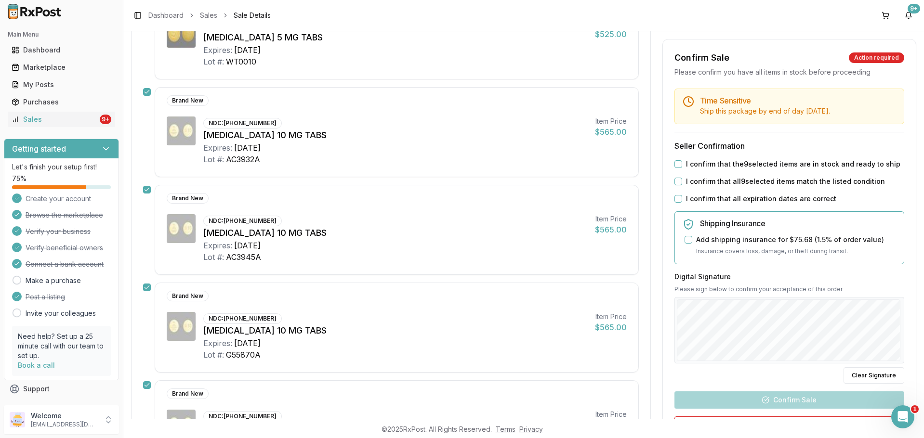
scroll to position [1721, 0]
click at [679, 163] on button "I confirm that the 9 selected items are in stock and ready to ship" at bounding box center [678, 164] width 8 height 8
click at [675, 182] on button "I confirm that all 9 selected items match the listed condition" at bounding box center [678, 182] width 8 height 8
click at [674, 200] on button "I confirm that all expiration dates are correct" at bounding box center [678, 199] width 8 height 8
click at [813, 406] on button "Confirm Sale" at bounding box center [789, 400] width 230 height 17
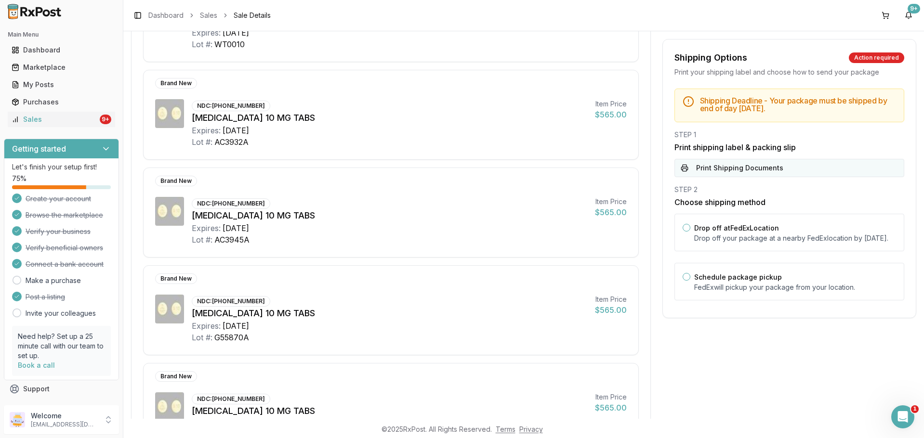
click at [722, 166] on button "Print Shipping Documents" at bounding box center [789, 168] width 230 height 18
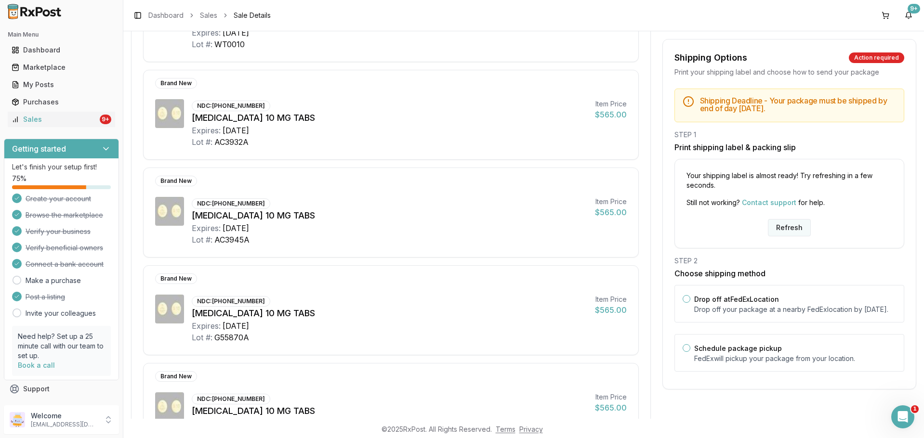
click at [780, 235] on button "Refresh" at bounding box center [789, 227] width 43 height 17
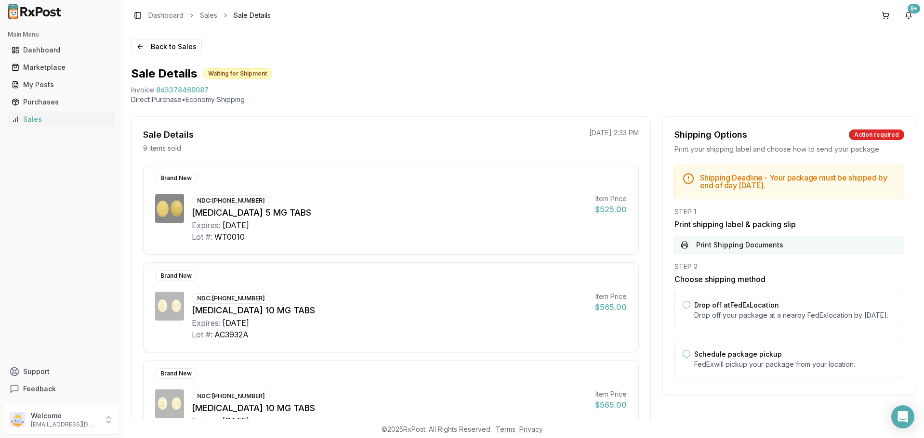
click at [751, 252] on button "Print Shipping Documents" at bounding box center [789, 245] width 230 height 18
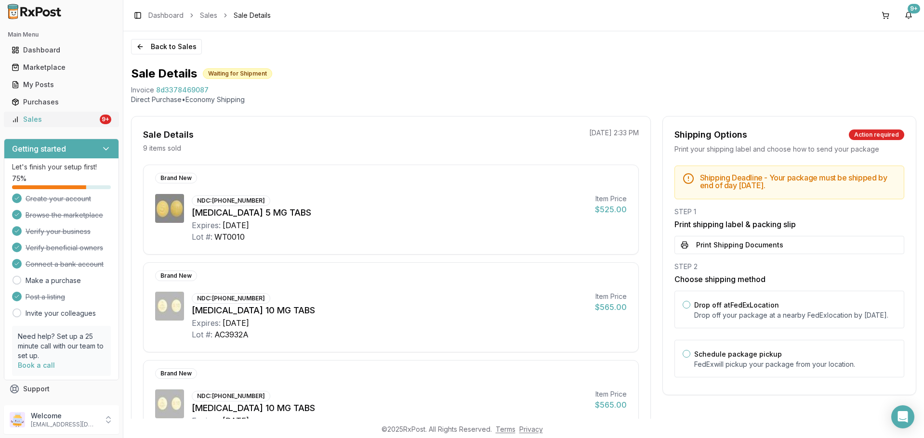
click at [40, 121] on div "Sales" at bounding box center [55, 120] width 86 height 10
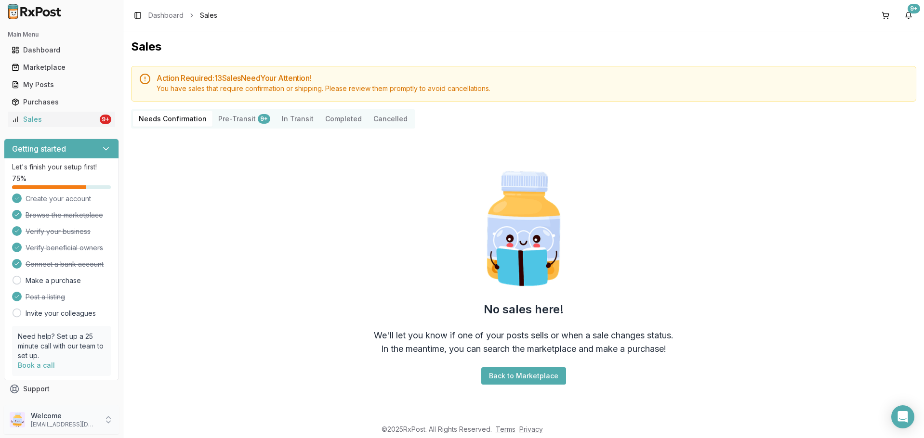
click at [105, 416] on icon at bounding box center [109, 420] width 10 height 10
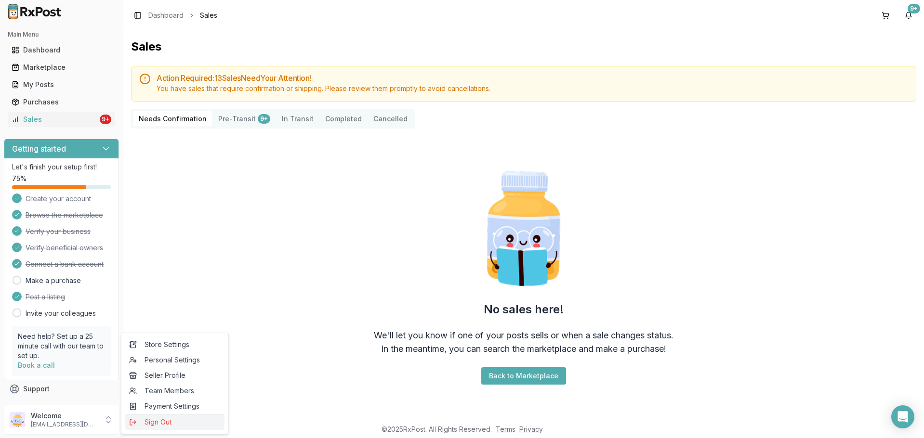
click at [152, 427] on button "Sign Out" at bounding box center [174, 422] width 99 height 16
